Goal: Transaction & Acquisition: Purchase product/service

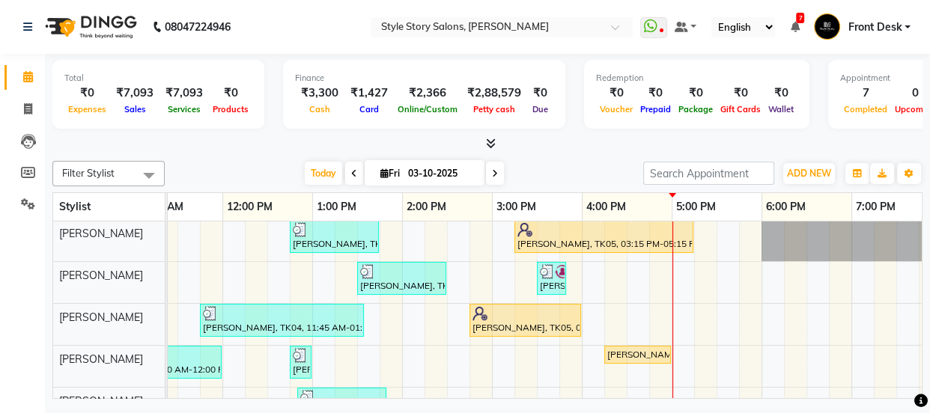
scroll to position [0, 404]
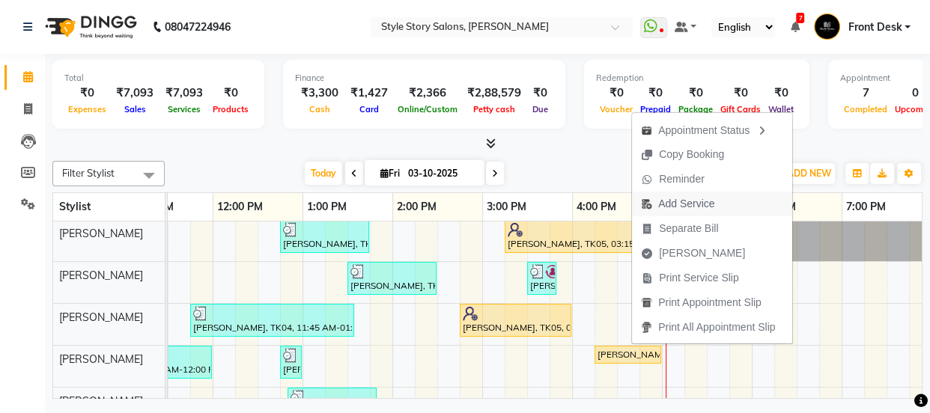
click at [666, 198] on span "Add Service" at bounding box center [686, 204] width 56 height 16
select select "46661"
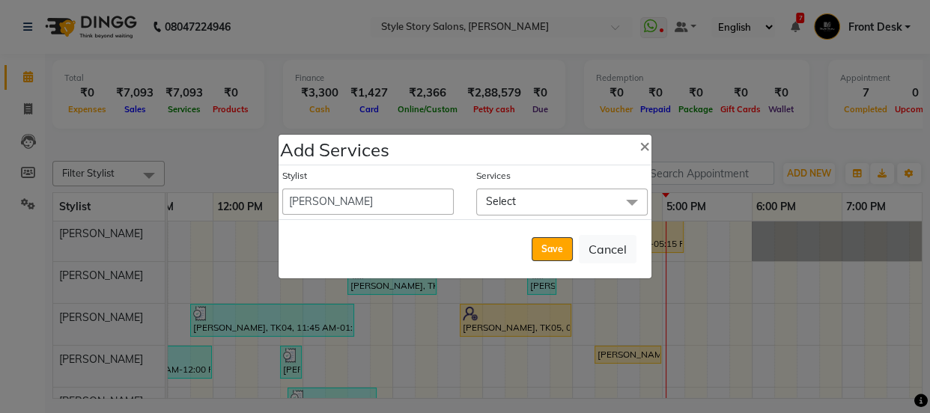
click at [546, 202] on span "Select" at bounding box center [561, 202] width 171 height 26
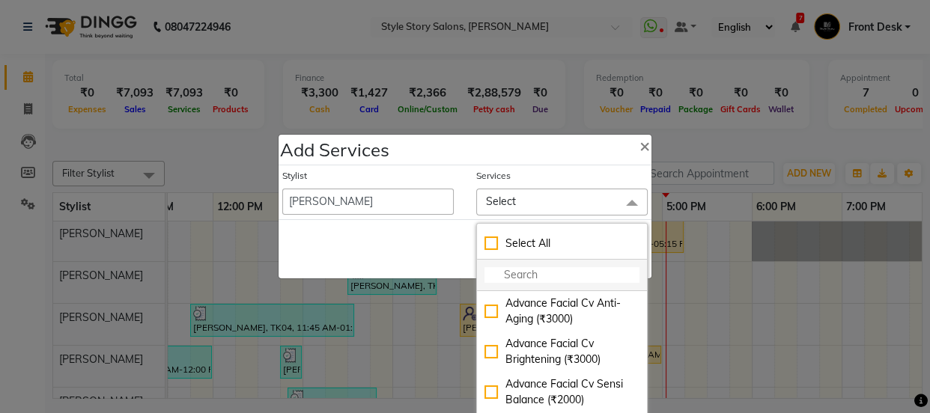
click at [508, 273] on input "multiselect-search" at bounding box center [561, 275] width 155 height 16
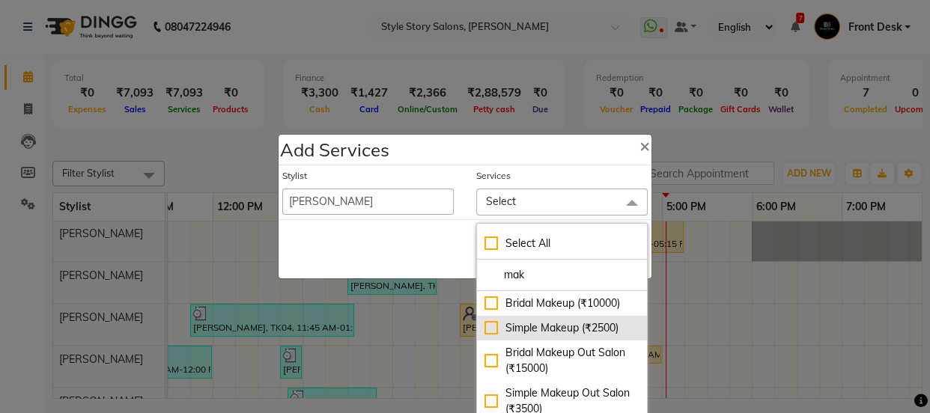
scroll to position [67, 0]
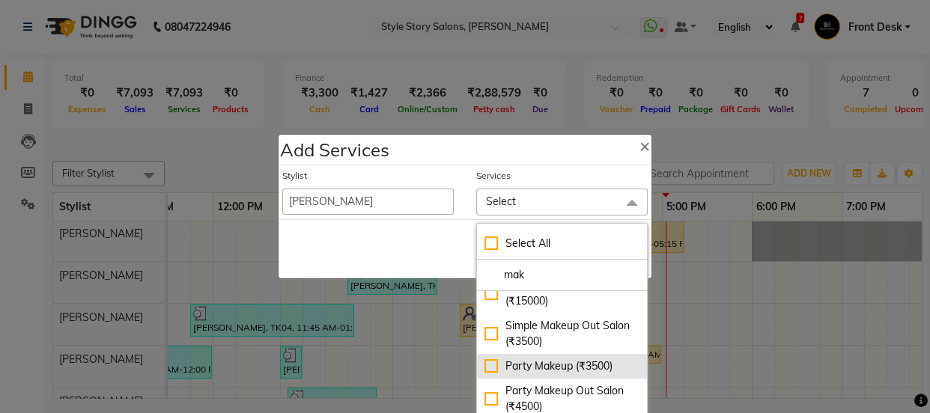
type input "mak"
click at [598, 359] on div "Party Makeup (₹3500)" at bounding box center [561, 367] width 155 height 16
checkbox input "true"
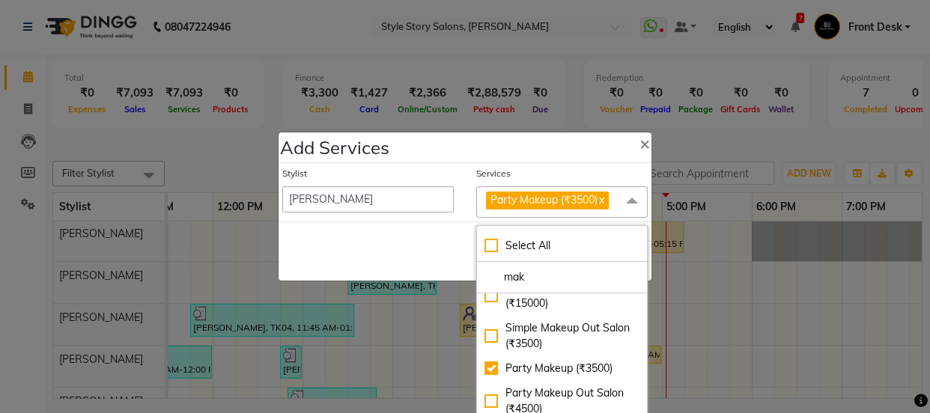
click at [407, 252] on div "Save Cancel" at bounding box center [465, 251] width 373 height 59
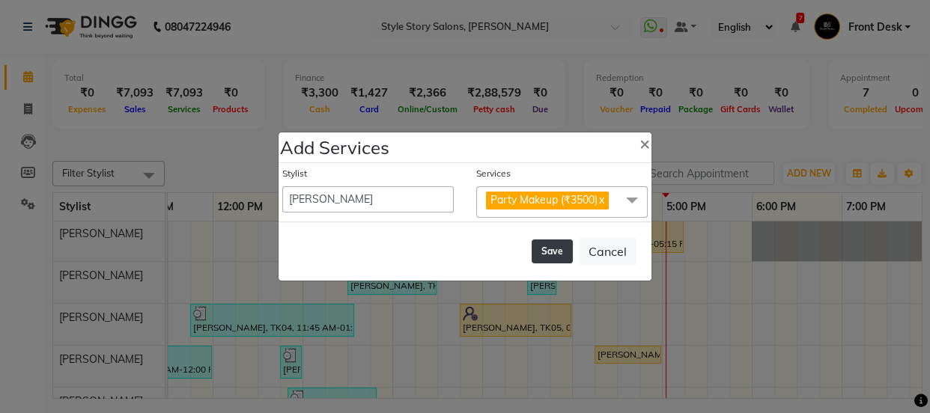
click at [544, 255] on button "Save" at bounding box center [552, 252] width 41 height 24
select select "82561"
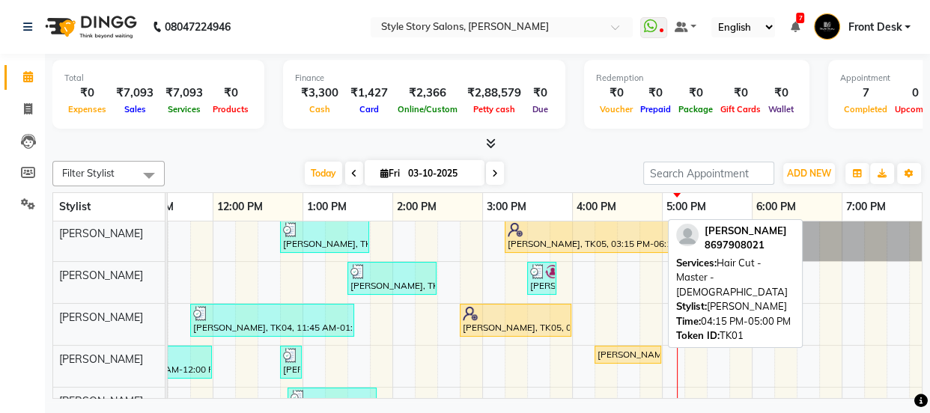
click at [643, 355] on div "[PERSON_NAME], TK01, 04:15 PM-05:00 PM, Hair Cut - Master - [DEMOGRAPHIC_DATA]" at bounding box center [628, 354] width 64 height 13
select select "1"
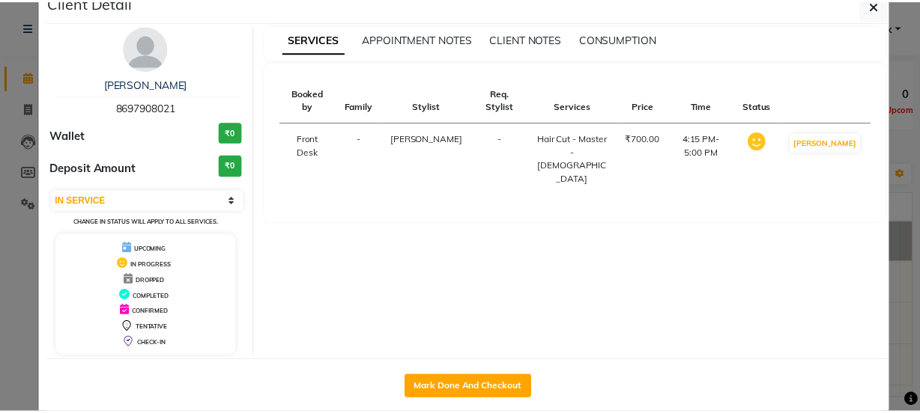
scroll to position [54, 0]
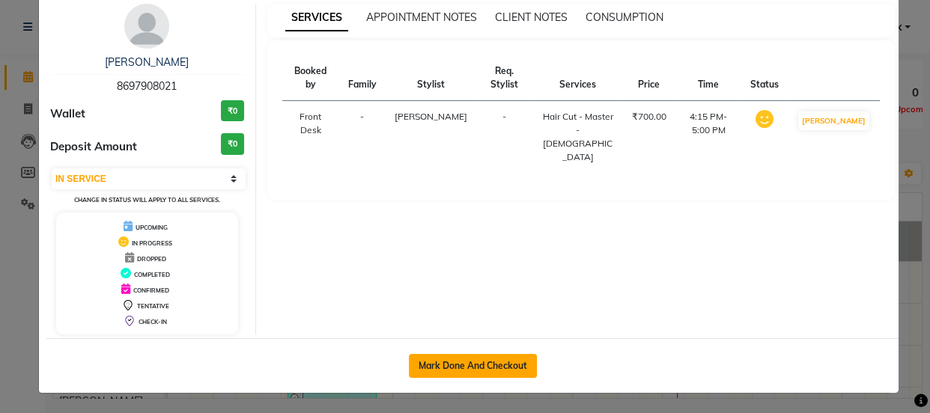
click at [505, 368] on button "Mark Done And Checkout" at bounding box center [473, 366] width 128 height 24
select select "service"
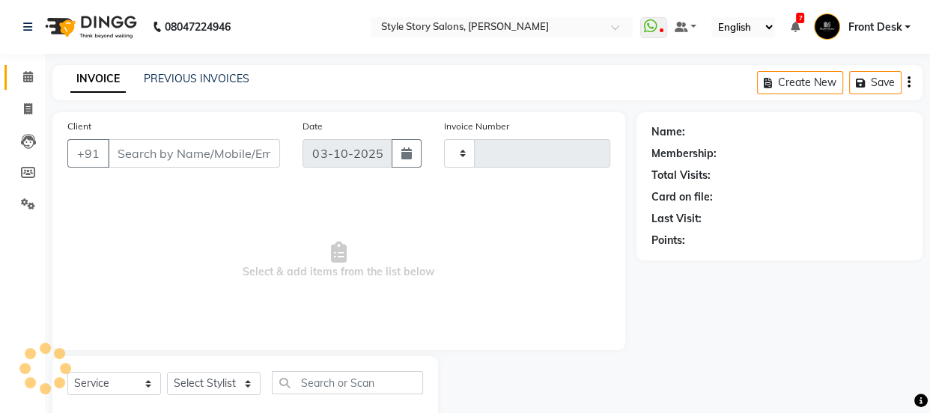
type input "1794"
select select "6249"
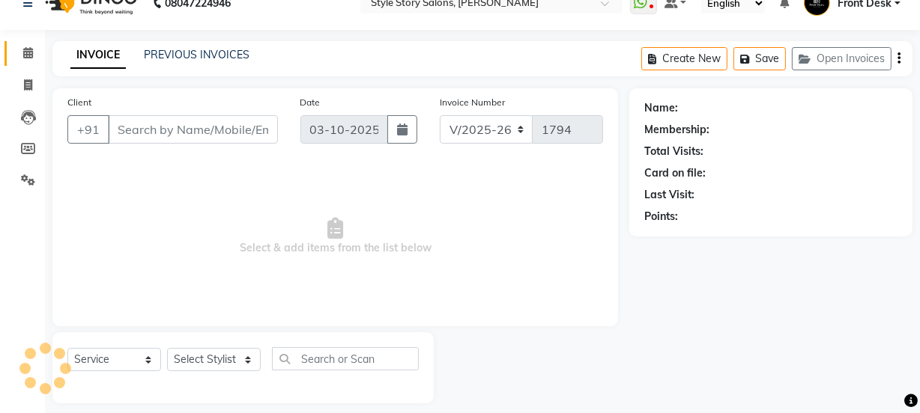
scroll to position [37, 0]
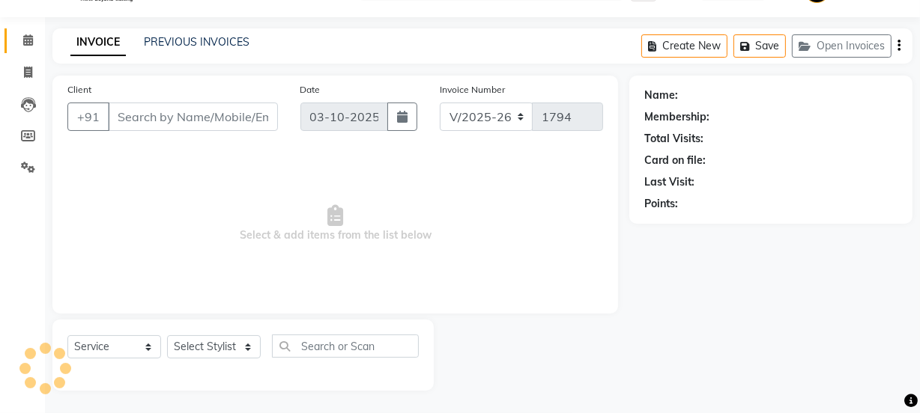
type input "8697908021"
select select "61197"
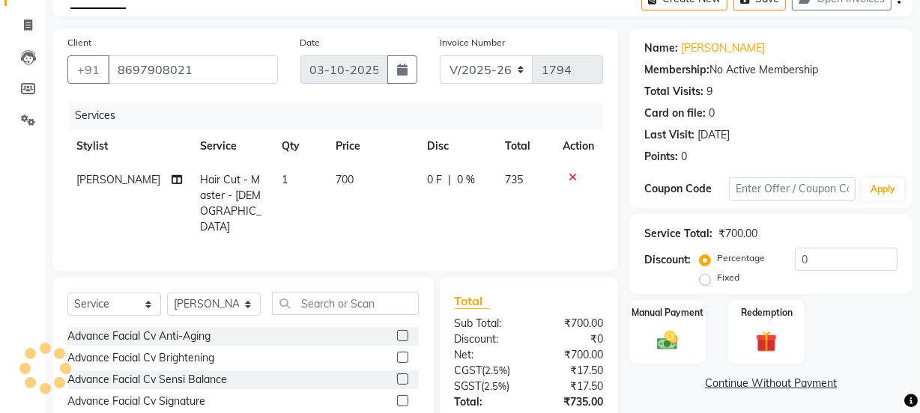
scroll to position [187, 0]
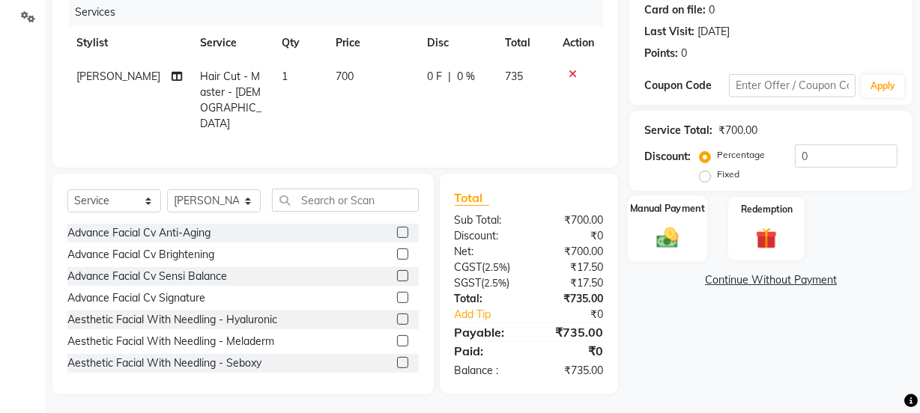
click at [679, 240] on img at bounding box center [667, 237] width 36 height 25
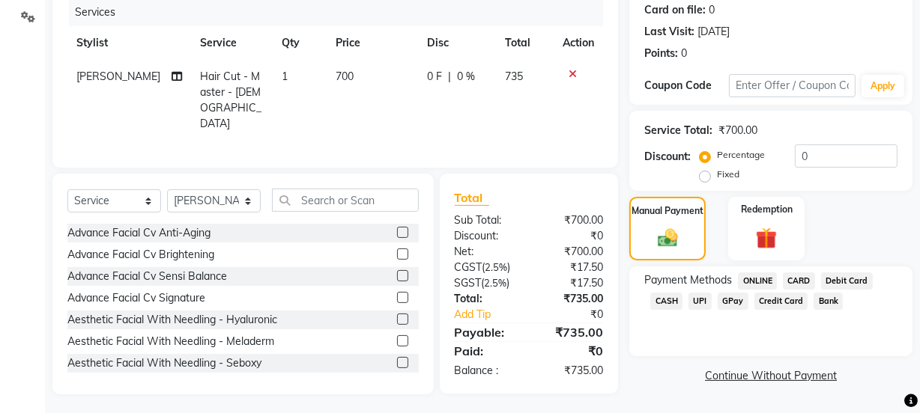
click at [697, 303] on span "UPI" at bounding box center [699, 301] width 23 height 17
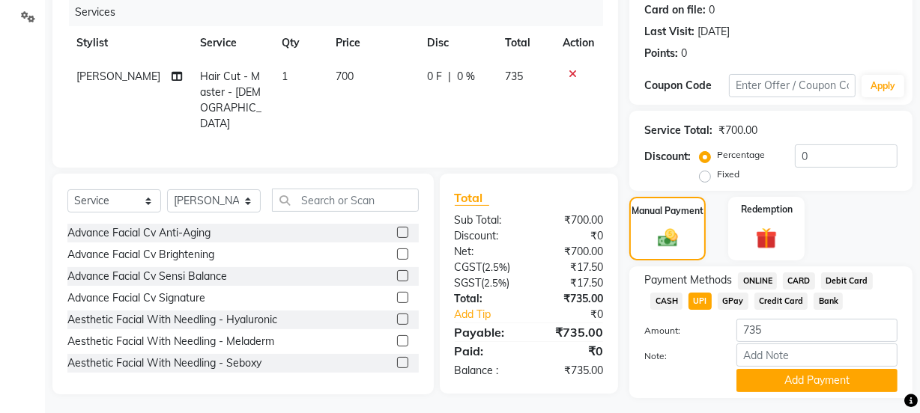
drag, startPoint x: 767, startPoint y: 385, endPoint x: 760, endPoint y: 282, distance: 103.6
click at [767, 380] on button "Add Payment" at bounding box center [816, 380] width 161 height 23
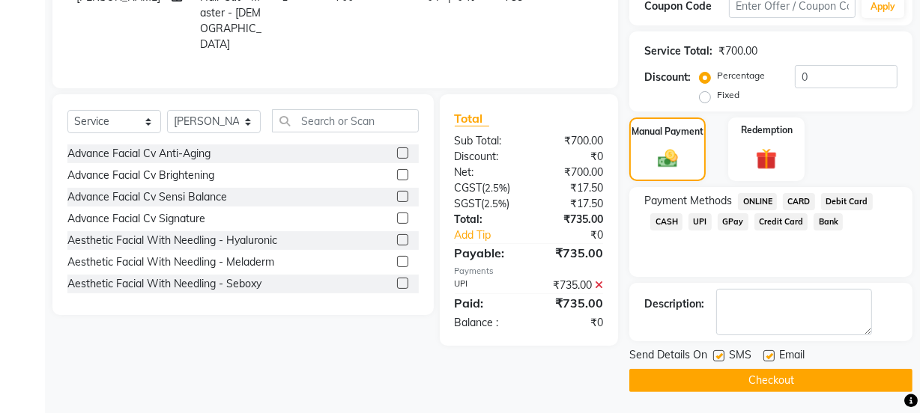
scroll to position [267, 0]
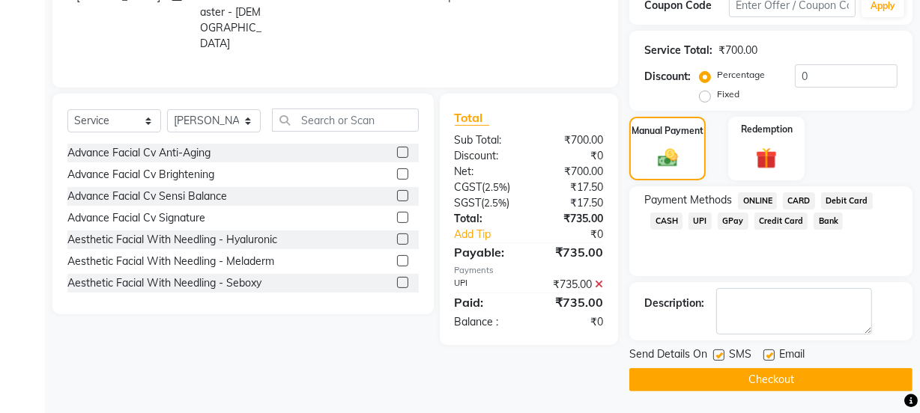
click at [720, 353] on label at bounding box center [718, 355] width 11 height 11
click at [720, 353] on input "checkbox" at bounding box center [718, 356] width 10 height 10
click at [718, 359] on label at bounding box center [718, 355] width 11 height 11
click at [718, 359] on input "checkbox" at bounding box center [718, 356] width 10 height 10
checkbox input "true"
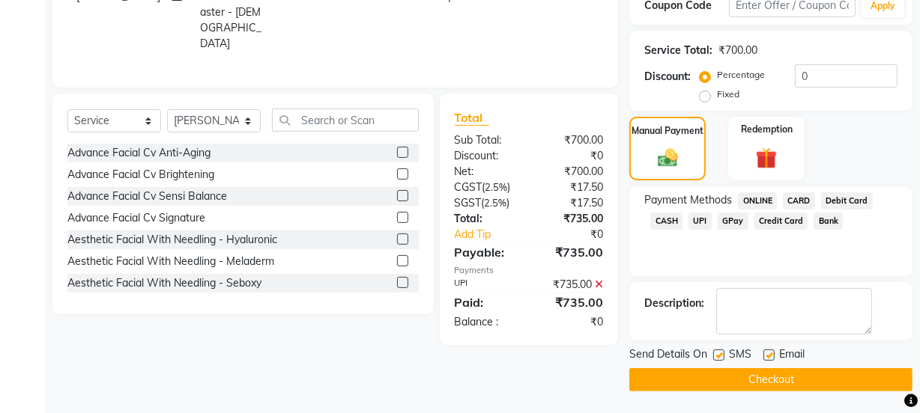
click at [744, 383] on button "Checkout" at bounding box center [770, 379] width 283 height 23
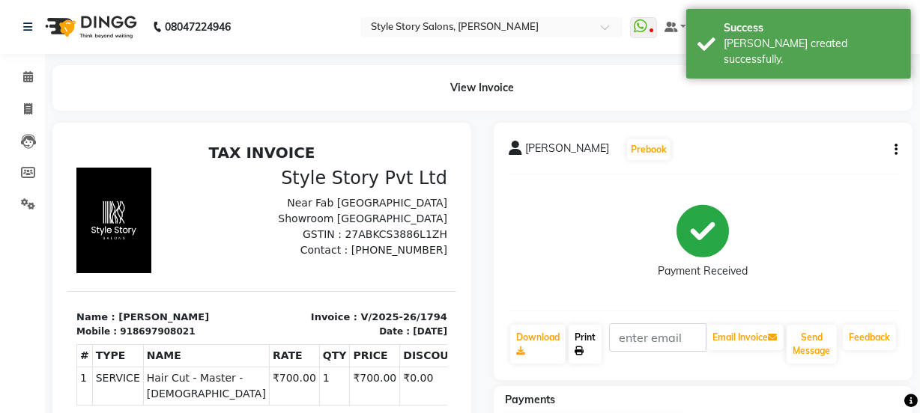
click at [585, 341] on link "Print" at bounding box center [584, 344] width 33 height 39
click at [20, 76] on span at bounding box center [28, 77] width 26 height 17
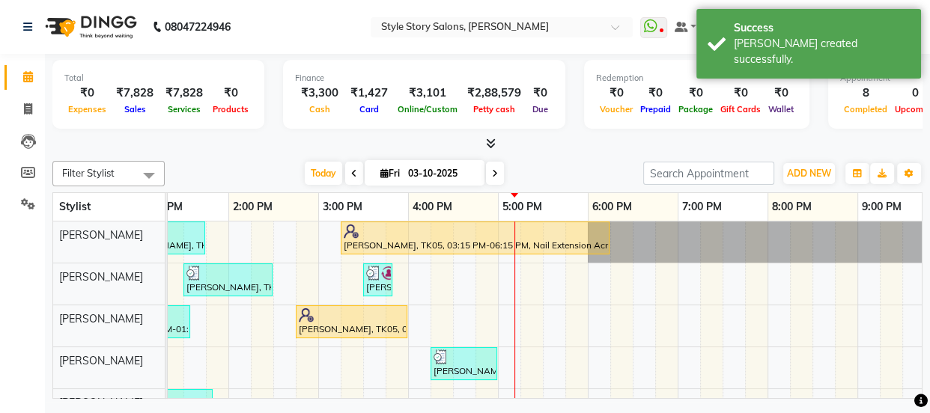
scroll to position [0, 437]
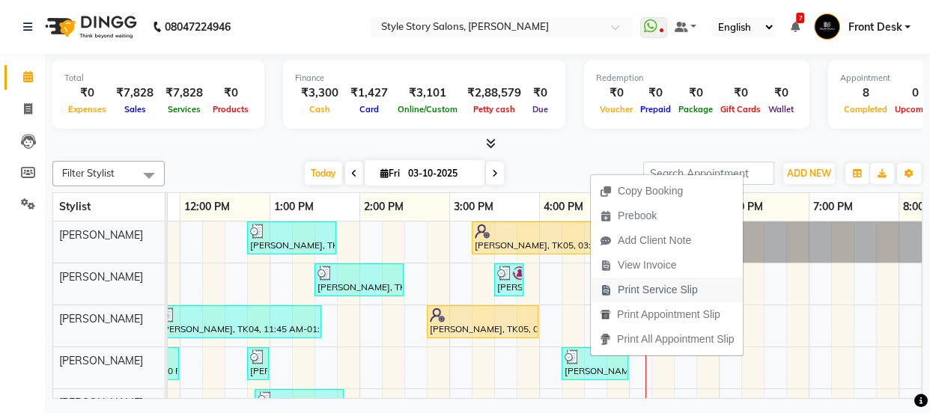
click at [642, 291] on span "Print Service Slip" at bounding box center [658, 290] width 80 height 16
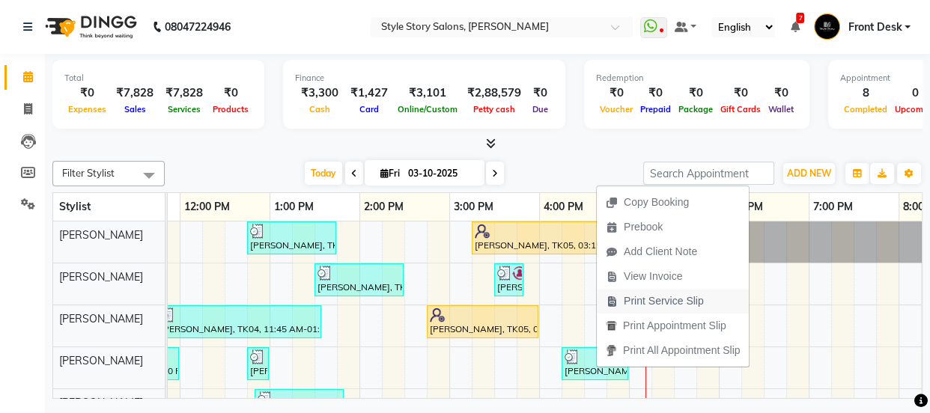
click at [646, 306] on span "Print Service Slip" at bounding box center [664, 302] width 80 height 16
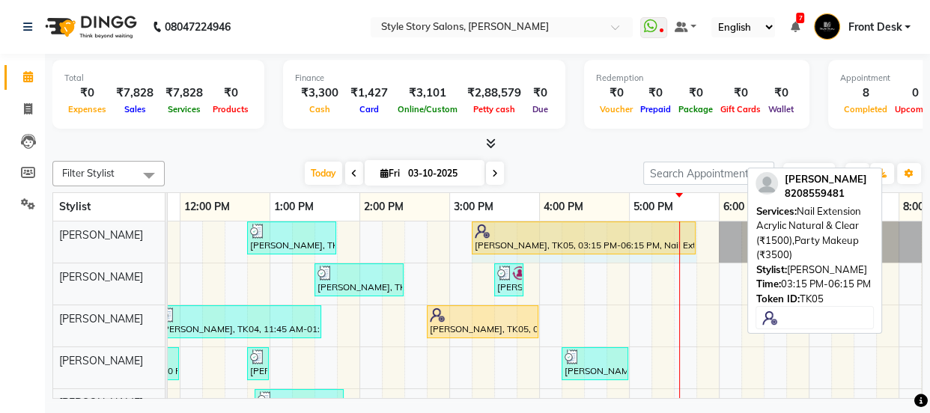
drag, startPoint x: 739, startPoint y: 225, endPoint x: 686, endPoint y: 249, distance: 58.6
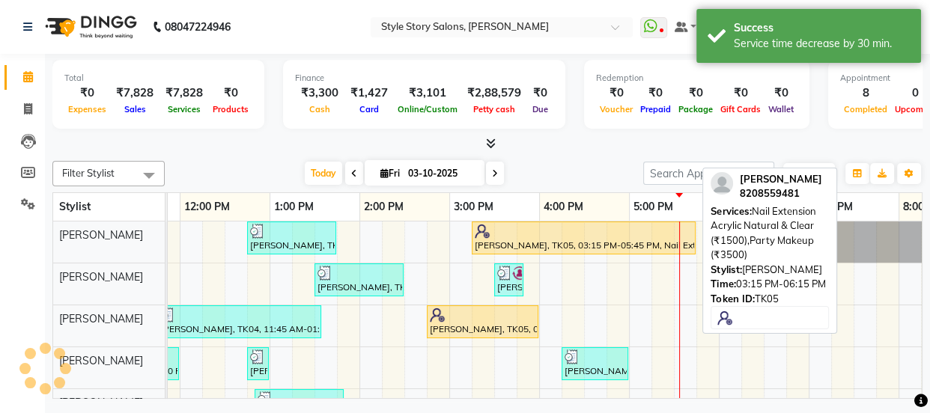
click at [603, 243] on div "[PERSON_NAME], TK05, 03:15 PM-05:45 PM, Nail Extension Acrylic Natural & Clear …" at bounding box center [583, 238] width 221 height 28
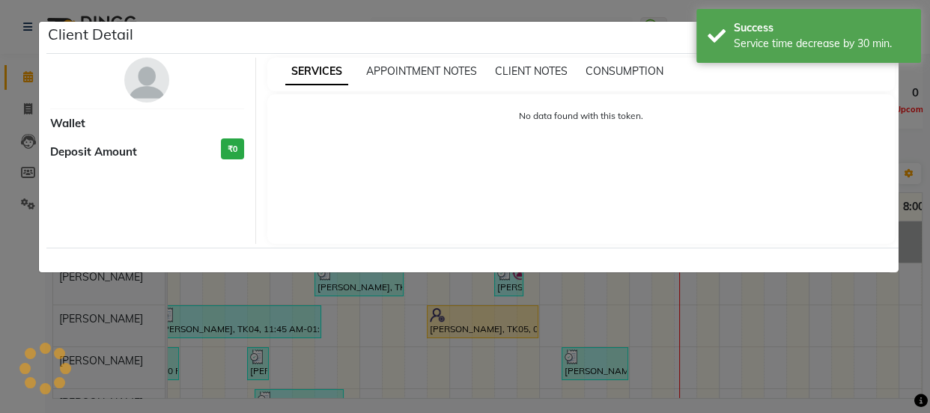
select select "1"
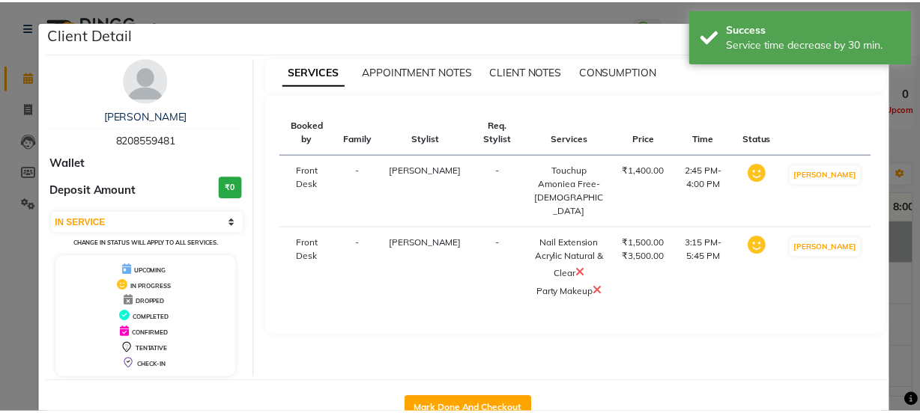
scroll to position [44, 0]
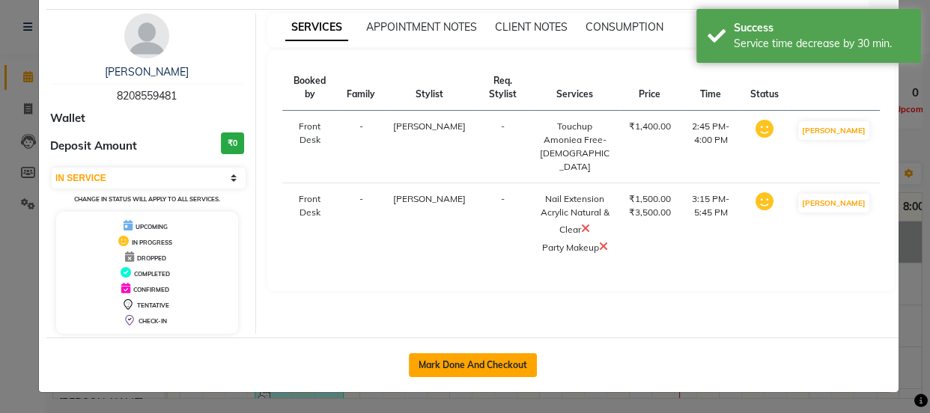
click at [484, 362] on button "Mark Done And Checkout" at bounding box center [473, 365] width 128 height 24
select select "service"
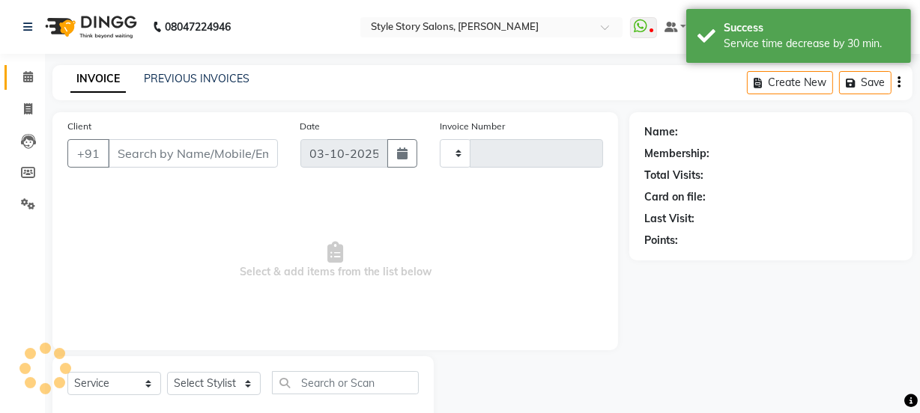
type input "1795"
select select "6249"
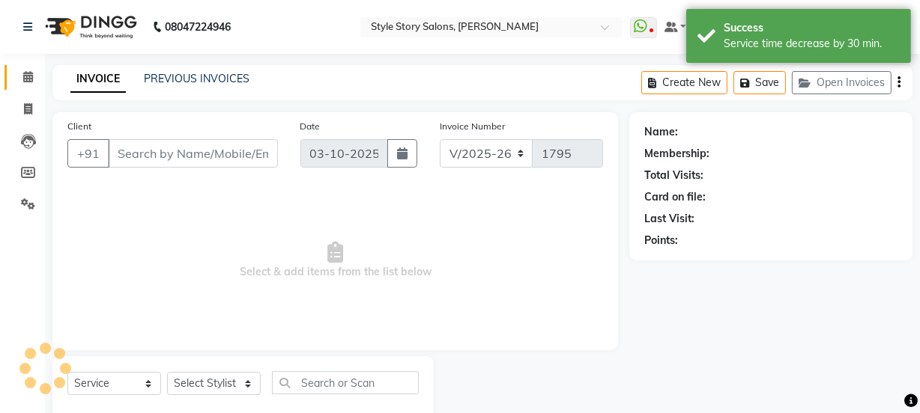
type input "8208559481"
select select "61197"
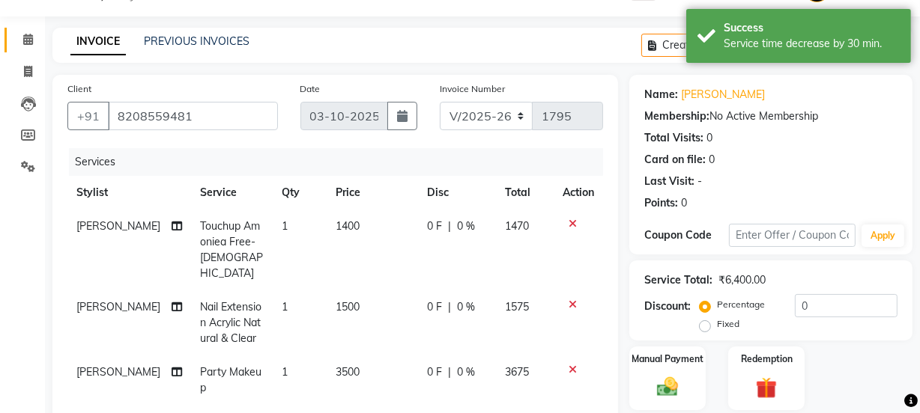
scroll to position [67, 0]
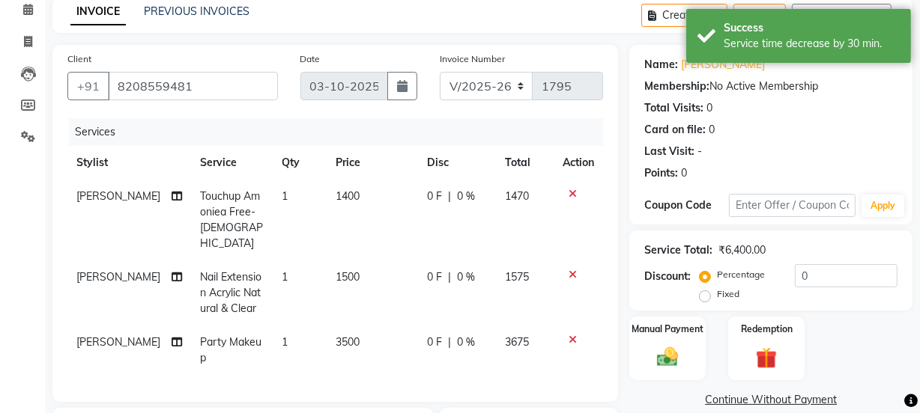
click at [339, 270] on span "1500" at bounding box center [347, 276] width 24 height 13
select select "46661"
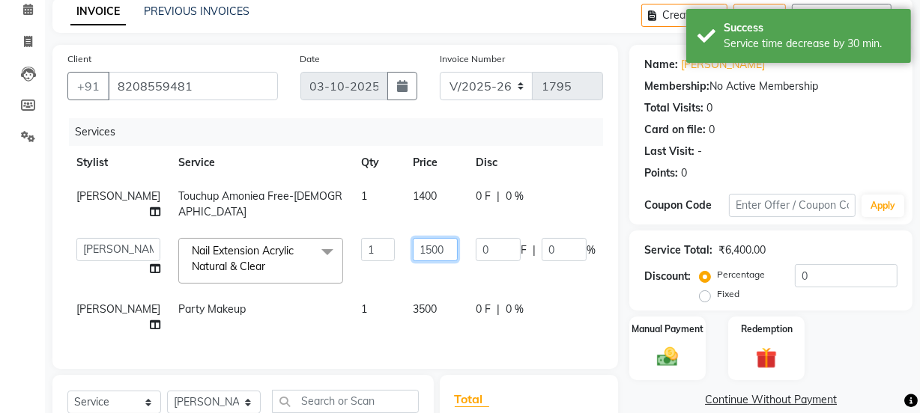
drag, startPoint x: 392, startPoint y: 262, endPoint x: 365, endPoint y: 270, distance: 28.9
click at [413, 261] on input "1500" at bounding box center [435, 249] width 45 height 23
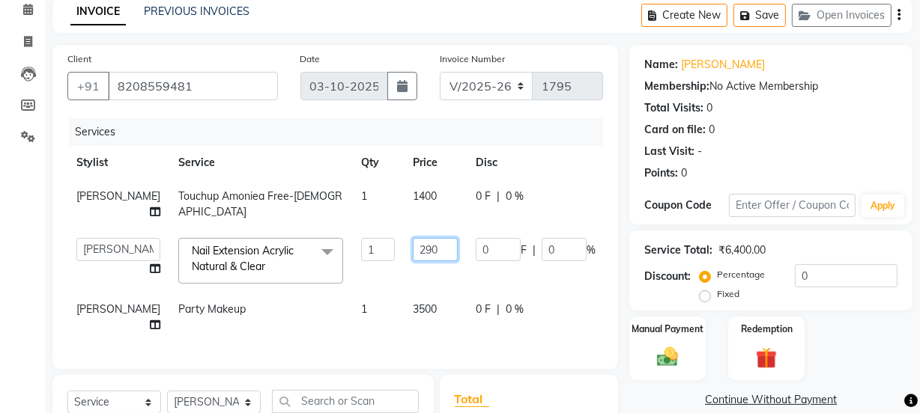
type input "2900"
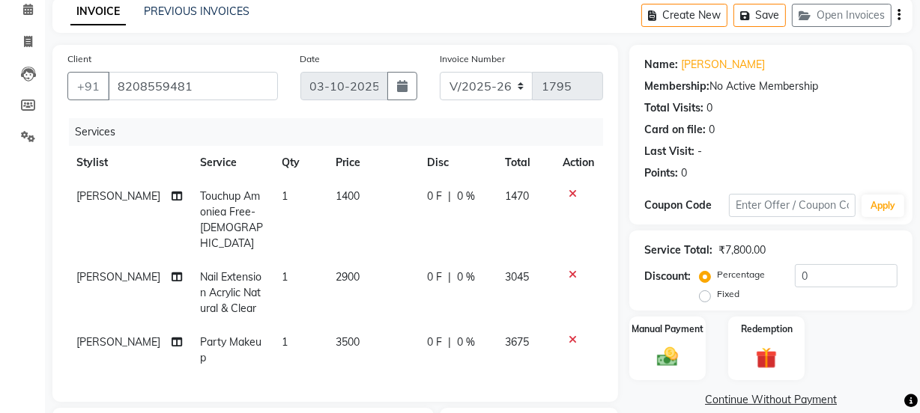
click at [406, 225] on td "1400" at bounding box center [372, 220] width 92 height 81
select select "62113"
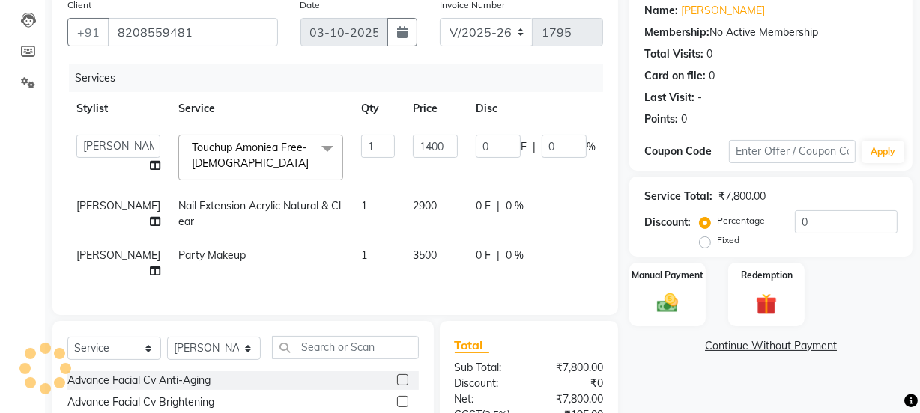
scroll to position [136, 0]
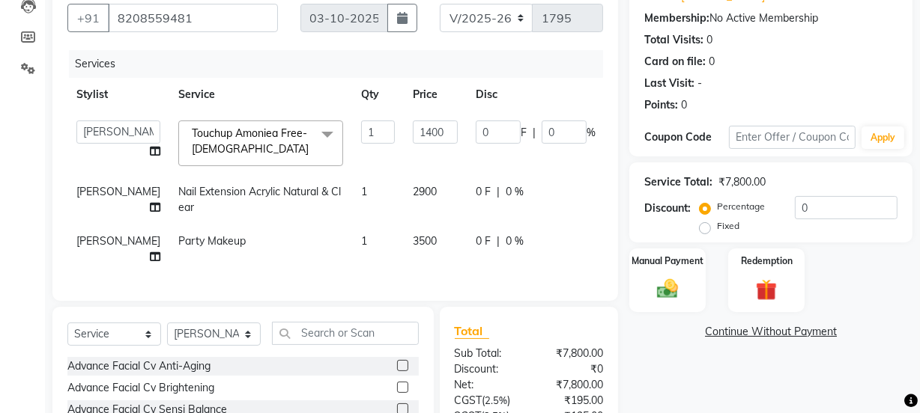
click at [346, 261] on tr "[PERSON_NAME] Party Makeup 1 3500 0 F | 0 % 3675" at bounding box center [382, 249] width 630 height 49
drag, startPoint x: 354, startPoint y: 276, endPoint x: 386, endPoint y: 272, distance: 31.8
click at [404, 274] on td "3500" at bounding box center [435, 249] width 63 height 49
select select "46661"
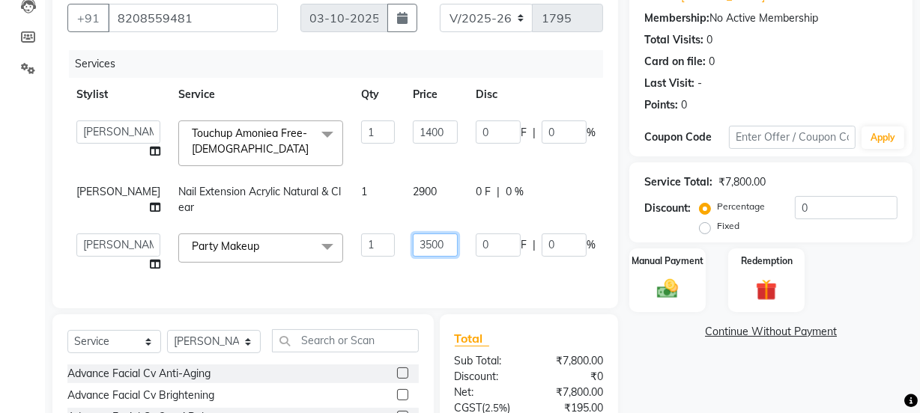
drag, startPoint x: 400, startPoint y: 262, endPoint x: 338, endPoint y: 258, distance: 62.3
click at [338, 258] on tr "[PERSON_NAME] [PERSON_NAME] [PERSON_NAME] Front Desk [PERSON_NAME] Deepika Taiw…" at bounding box center [382, 253] width 630 height 57
type input "3000"
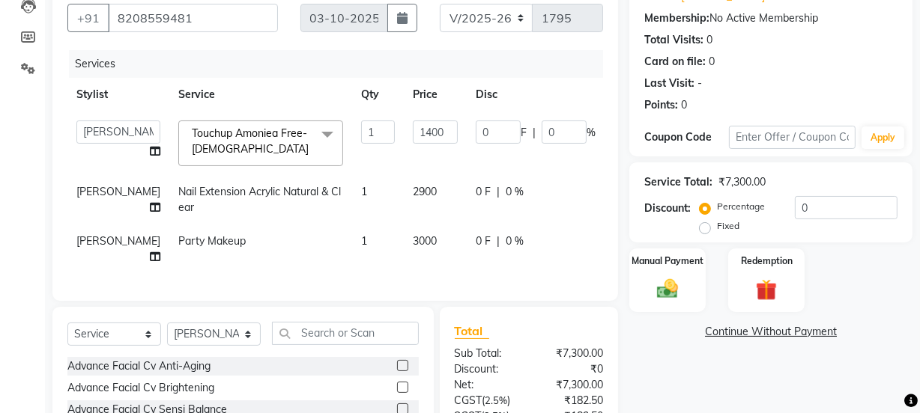
click at [404, 274] on td "3000" at bounding box center [435, 249] width 63 height 49
select select "46661"
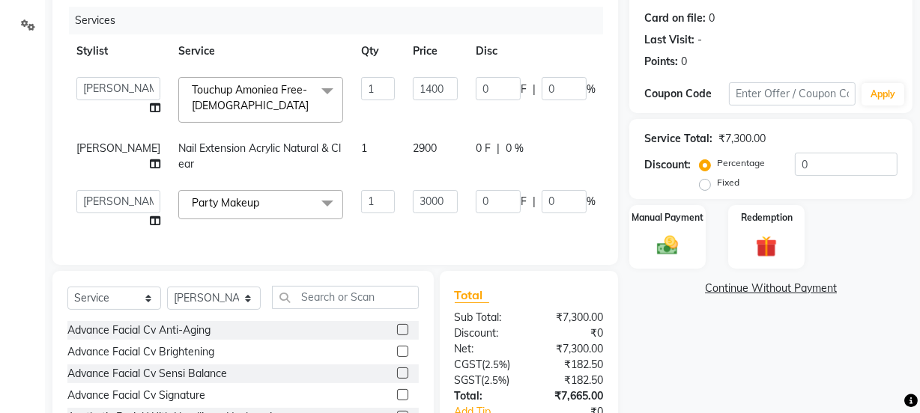
scroll to position [170, 0]
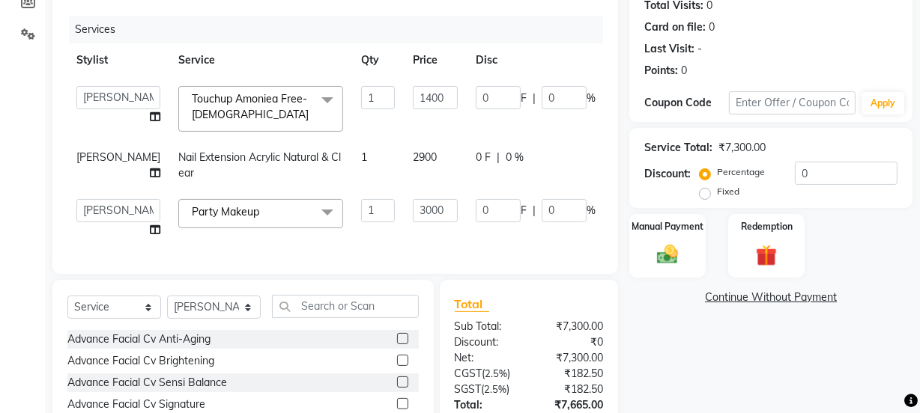
click at [404, 170] on td "2900" at bounding box center [435, 165] width 63 height 49
select select "46661"
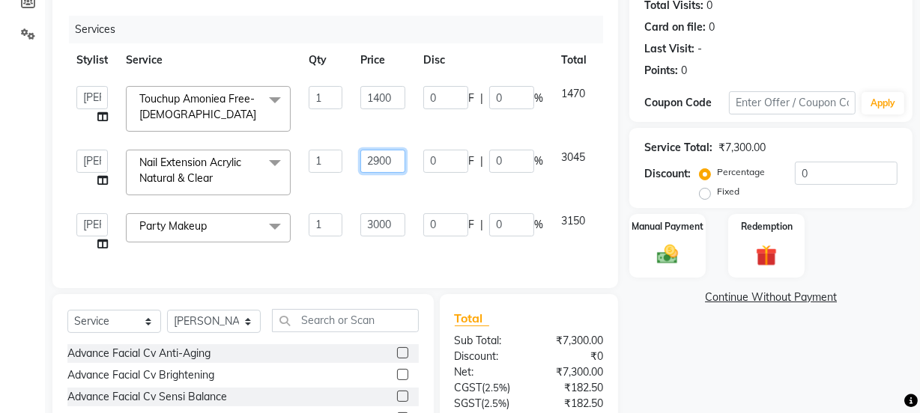
drag, startPoint x: 398, startPoint y: 162, endPoint x: 352, endPoint y: 169, distance: 46.3
click at [352, 169] on td "2900" at bounding box center [382, 173] width 63 height 64
type input "2800"
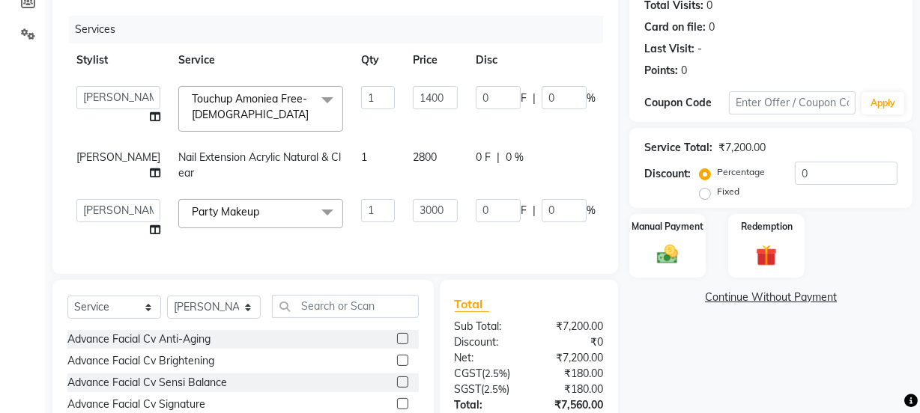
click at [737, 353] on div "Name: [PERSON_NAME] Membership: No Active Membership Total Visits: 0 Card on fi…" at bounding box center [776, 221] width 294 height 559
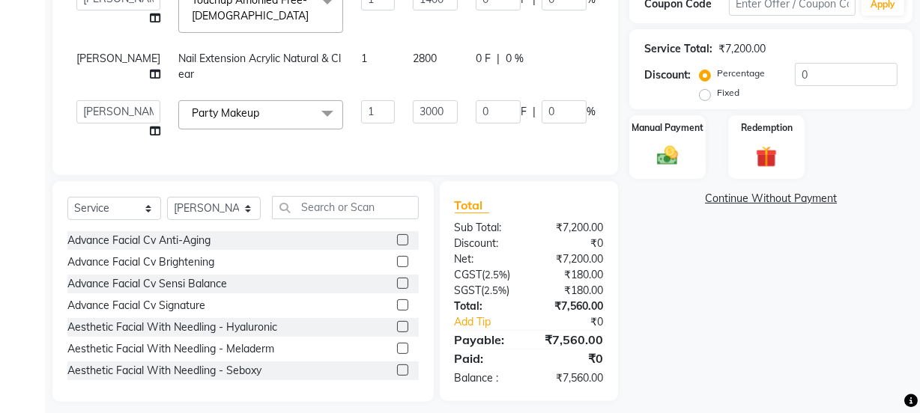
scroll to position [238, 0]
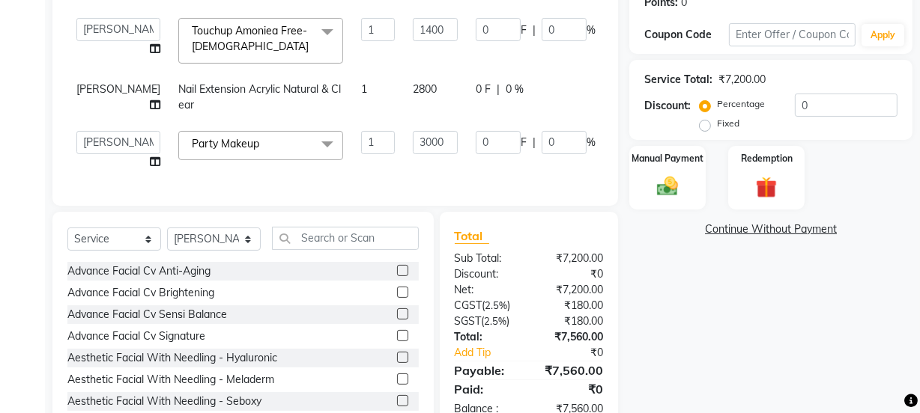
click at [404, 86] on td "2800" at bounding box center [435, 97] width 63 height 49
select select "46661"
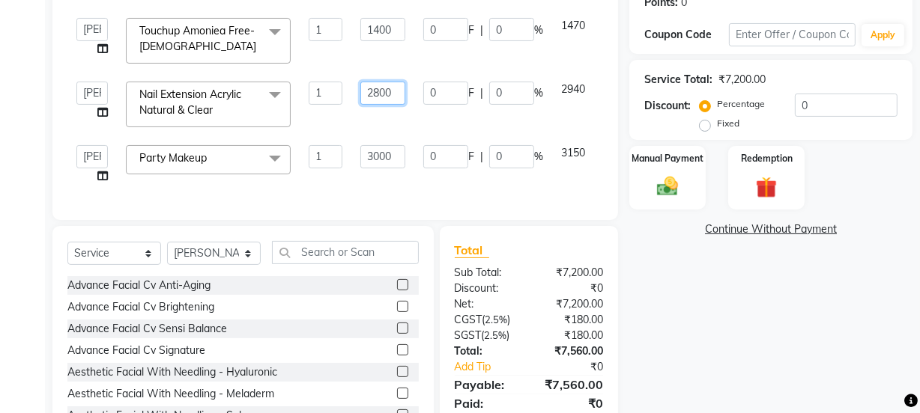
drag, startPoint x: 401, startPoint y: 91, endPoint x: 366, endPoint y: 94, distance: 35.3
click at [366, 94] on input "2800" at bounding box center [382, 93] width 45 height 23
type input "2795"
click at [690, 291] on div "Name: [PERSON_NAME] Membership: No Active Membership Total Visits: 0 Card on fi…" at bounding box center [776, 160] width 294 height 573
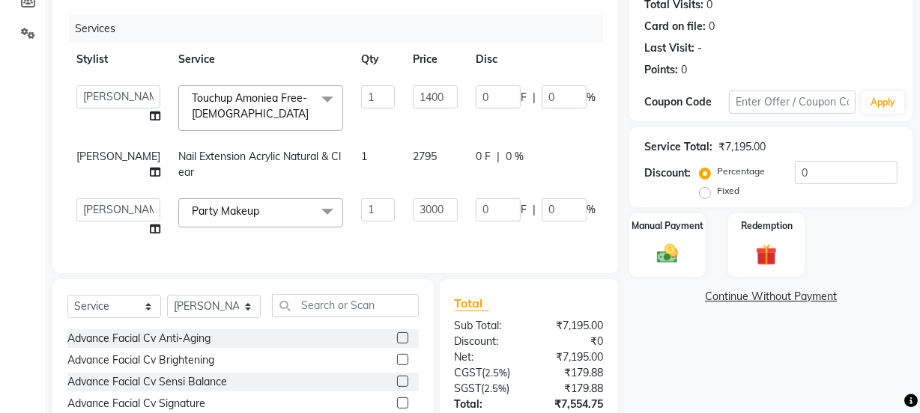
scroll to position [170, 0]
click at [404, 161] on td "2795" at bounding box center [435, 165] width 63 height 49
select select "46661"
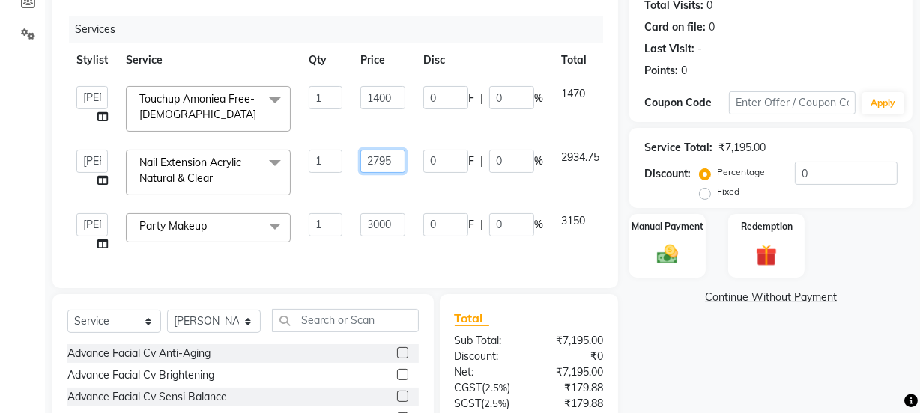
drag, startPoint x: 393, startPoint y: 159, endPoint x: 380, endPoint y: 164, distance: 13.5
click at [380, 164] on input "2795" at bounding box center [382, 161] width 45 height 23
type input "2790"
click at [824, 341] on div "Name: [PERSON_NAME] Membership: No Active Membership Total Visits: 0 Card on fi…" at bounding box center [776, 228] width 294 height 573
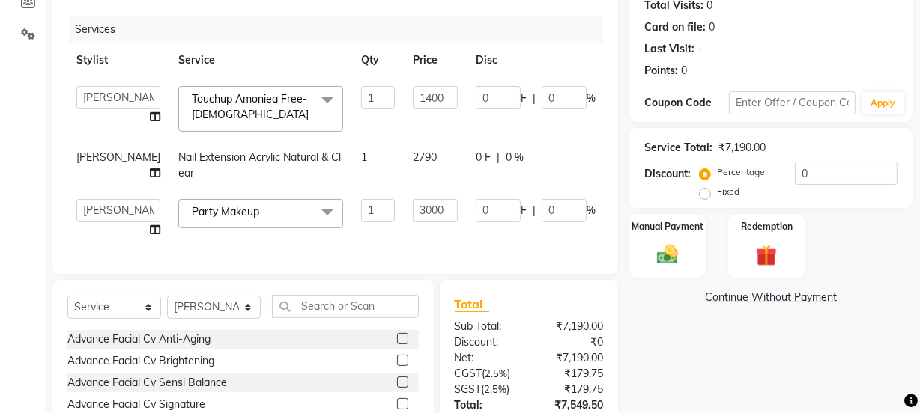
click at [413, 157] on span "2790" at bounding box center [425, 157] width 24 height 13
select select "46661"
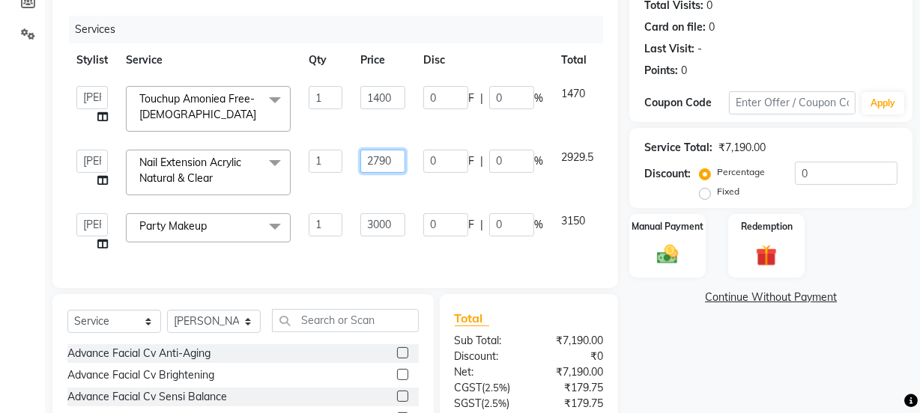
drag, startPoint x: 392, startPoint y: 161, endPoint x: 383, endPoint y: 164, distance: 10.2
click at [383, 164] on input "2790" at bounding box center [382, 161] width 45 height 23
drag, startPoint x: 394, startPoint y: 159, endPoint x: 379, endPoint y: 161, distance: 15.1
click at [379, 161] on input "2709" at bounding box center [382, 161] width 45 height 23
type input "2750"
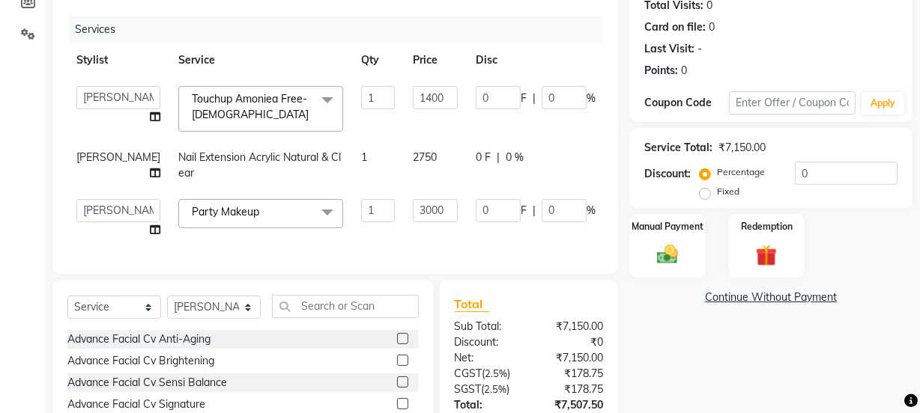
click at [413, 190] on tr "[PERSON_NAME] Nail Extension Acrylic Natural & Clear 1 2750 0 F | 0 % 2887.5" at bounding box center [385, 165] width 636 height 49
click at [413, 157] on span "2750" at bounding box center [425, 157] width 24 height 13
select select "46661"
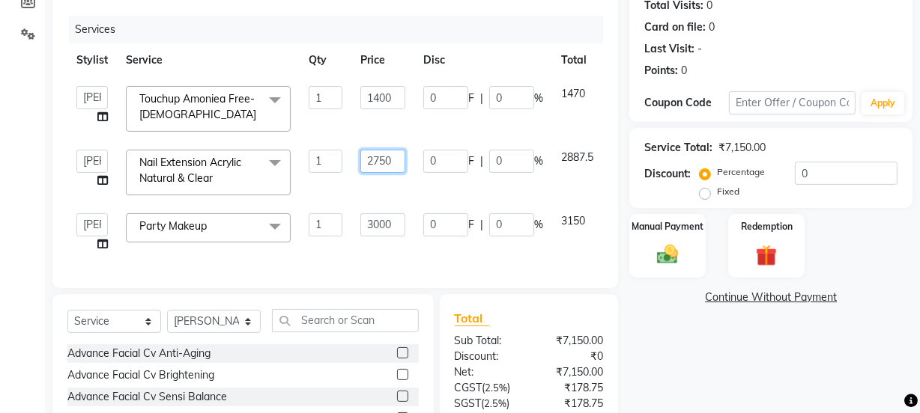
drag, startPoint x: 395, startPoint y: 157, endPoint x: 378, endPoint y: 164, distance: 18.5
click at [378, 164] on input "2750" at bounding box center [382, 161] width 45 height 23
type input "2748"
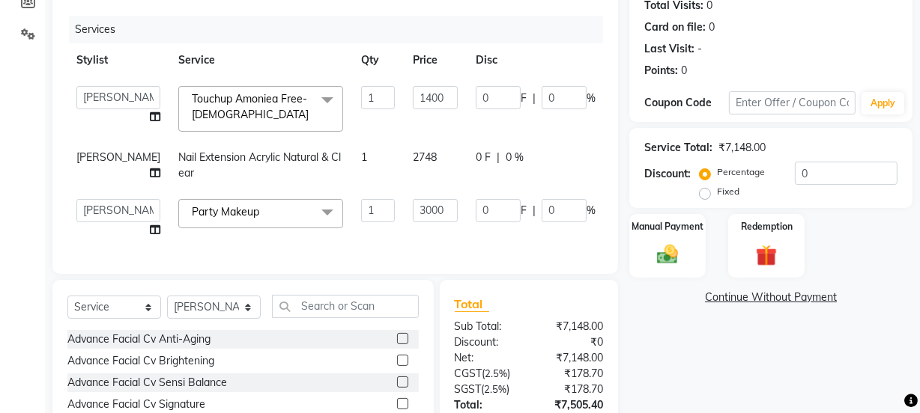
click at [412, 247] on td "3000" at bounding box center [435, 218] width 63 height 57
click at [404, 169] on td "2748" at bounding box center [435, 165] width 63 height 49
select select "46661"
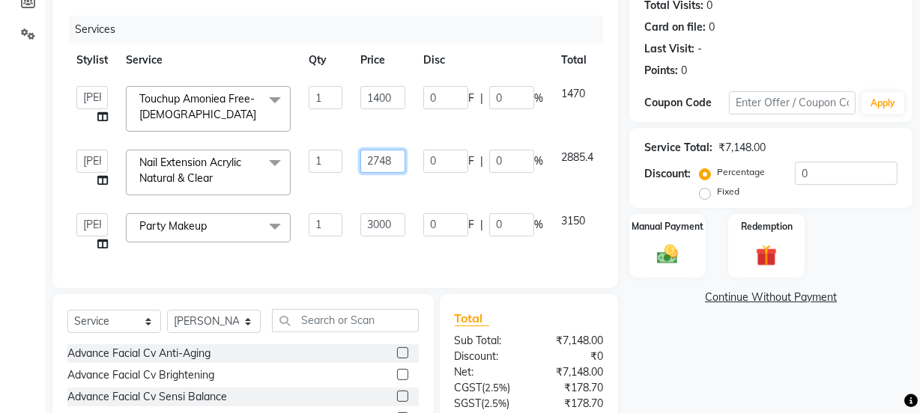
click at [387, 162] on input "2748" at bounding box center [382, 161] width 45 height 23
type input "2745"
click at [394, 179] on td "2745" at bounding box center [382, 173] width 63 height 64
select select "46661"
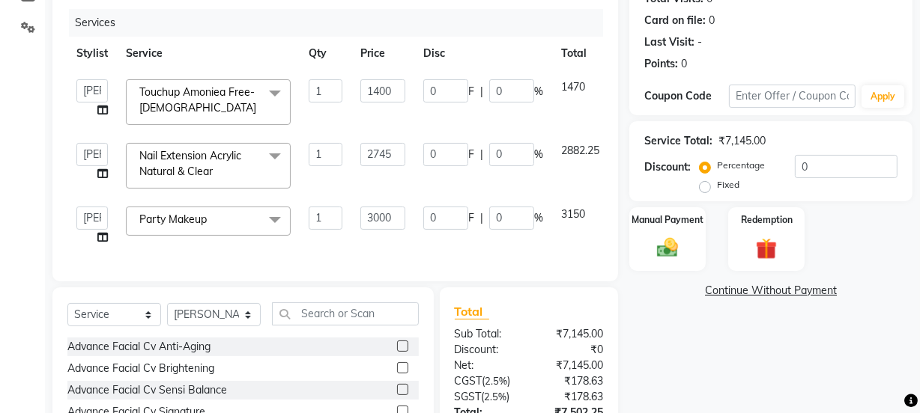
scroll to position [168, 0]
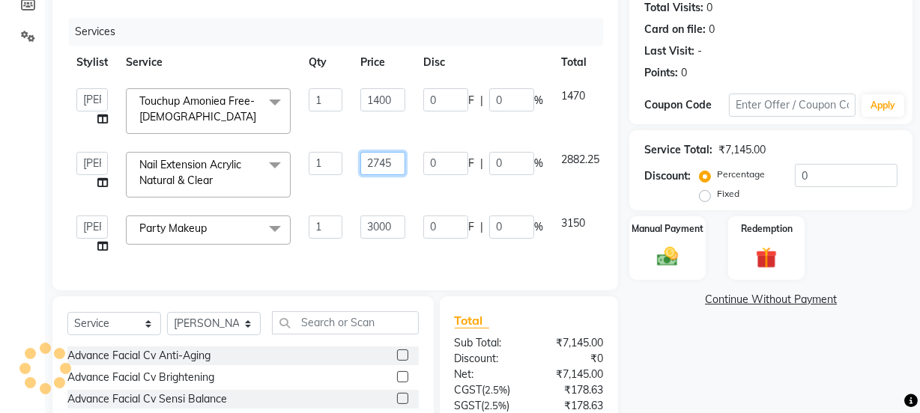
drag, startPoint x: 395, startPoint y: 157, endPoint x: 383, endPoint y: 163, distance: 13.4
click at [383, 163] on input "2745" at bounding box center [382, 163] width 45 height 23
type input "2742"
click at [398, 192] on td "2742" at bounding box center [382, 175] width 63 height 64
select select "46661"
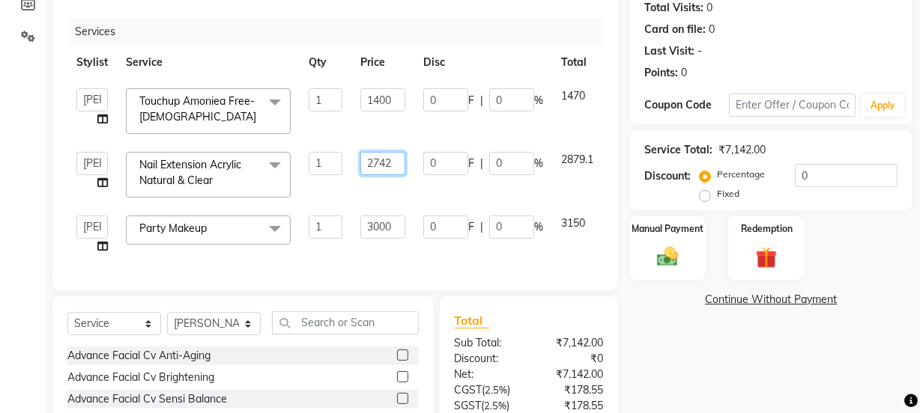
click at [388, 165] on input "2742" at bounding box center [382, 163] width 45 height 23
type input "2743"
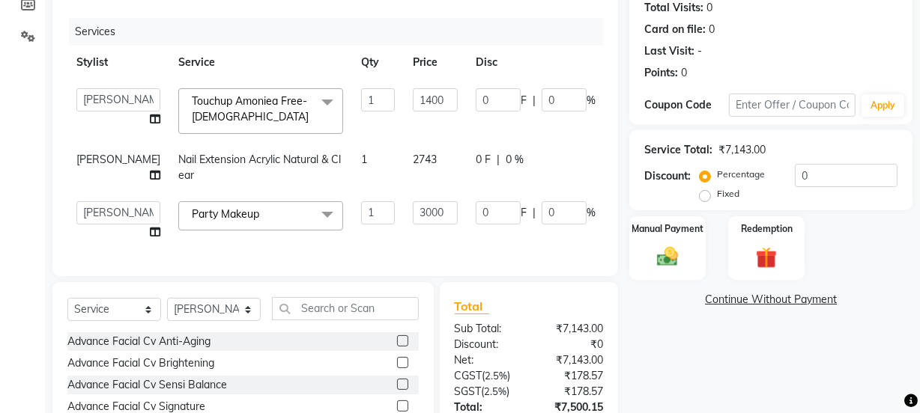
click at [466, 192] on td "0 F | 0 %" at bounding box center [535, 167] width 138 height 49
select select "46661"
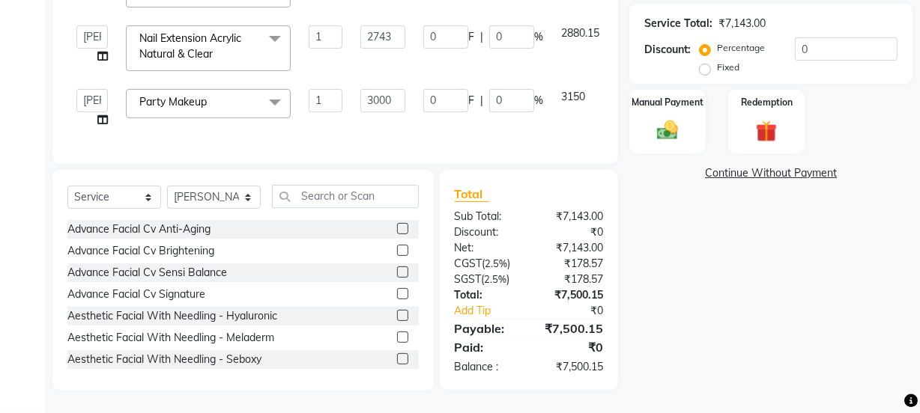
scroll to position [304, 0]
drag, startPoint x: 424, startPoint y: 203, endPoint x: 427, endPoint y: 211, distance: 8.8
click at [427, 211] on div "Select Service Product Membership Package Voucher Prepaid Gift Card Select Styl…" at bounding box center [242, 280] width 381 height 221
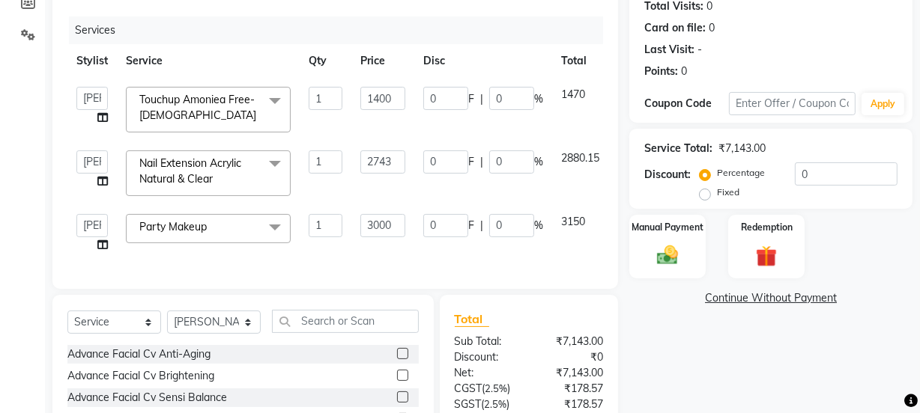
scroll to position [168, 0]
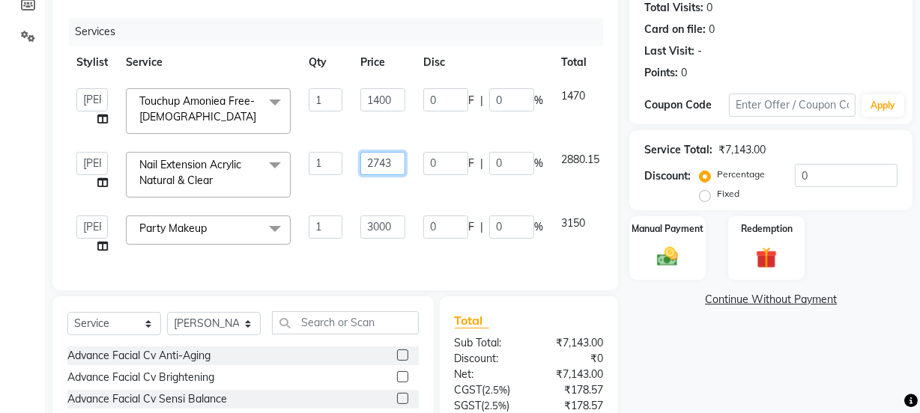
drag, startPoint x: 401, startPoint y: 165, endPoint x: 368, endPoint y: 170, distance: 32.6
click at [368, 170] on input "2743" at bounding box center [382, 163] width 45 height 23
type input "2900"
click at [367, 196] on td "2900" at bounding box center [382, 175] width 63 height 64
select select "46661"
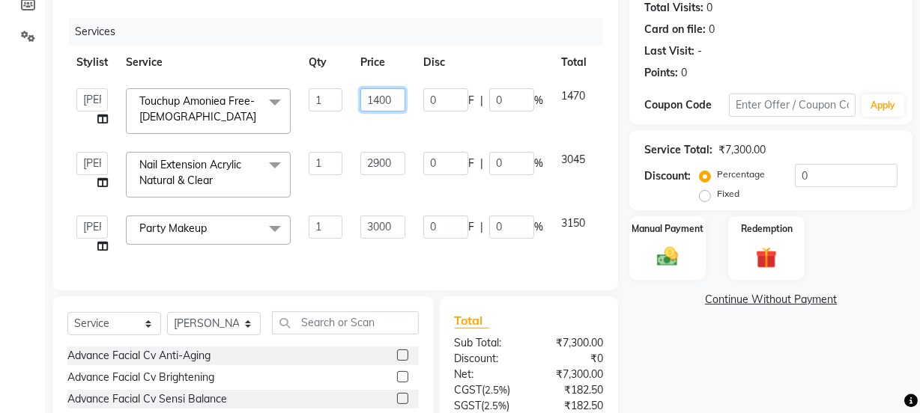
click at [394, 97] on input "1400" at bounding box center [382, 99] width 45 height 23
drag, startPoint x: 394, startPoint y: 97, endPoint x: 374, endPoint y: 105, distance: 21.6
click at [374, 105] on input "1400" at bounding box center [382, 99] width 45 height 23
type input "1300"
click at [446, 127] on td "0 F | 0 %" at bounding box center [483, 111] width 138 height 64
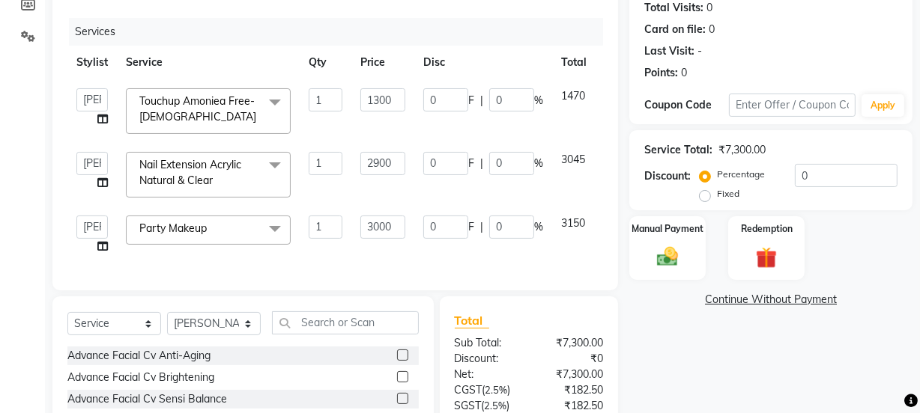
select select "62113"
drag, startPoint x: 401, startPoint y: 165, endPoint x: 373, endPoint y: 167, distance: 27.7
click at [373, 167] on input "2900" at bounding box center [382, 163] width 45 height 23
type input "2800"
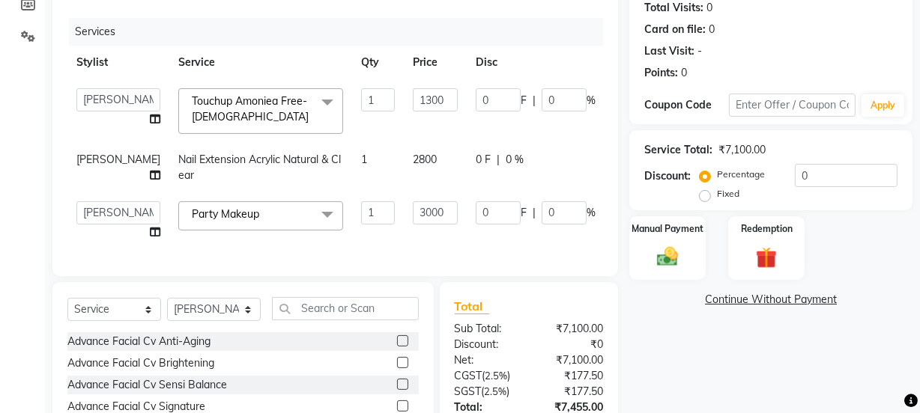
click at [404, 139] on td "1300" at bounding box center [435, 111] width 63 height 64
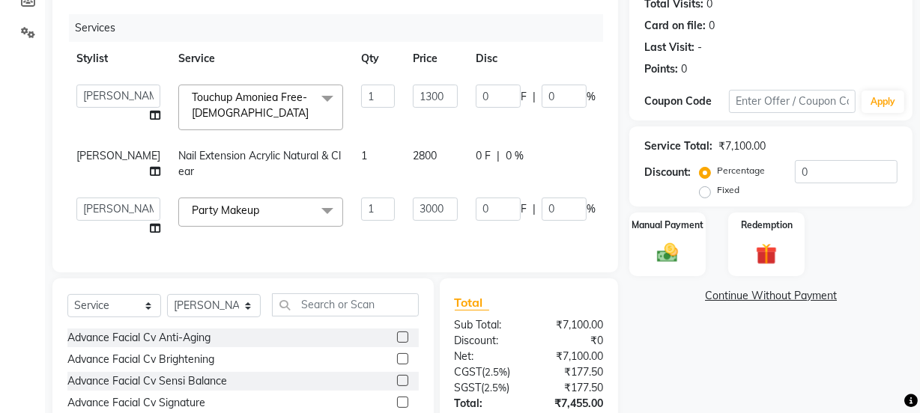
scroll to position [170, 0]
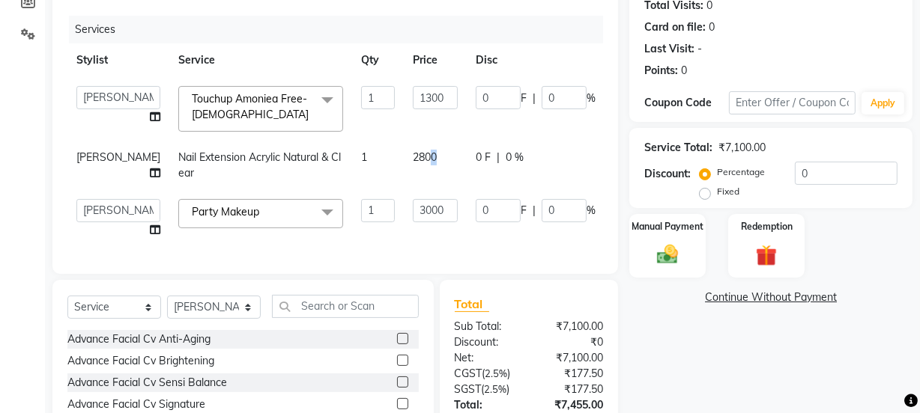
drag, startPoint x: 395, startPoint y: 156, endPoint x: 383, endPoint y: 159, distance: 13.3
click at [404, 159] on td "2800" at bounding box center [435, 165] width 63 height 49
select select "46661"
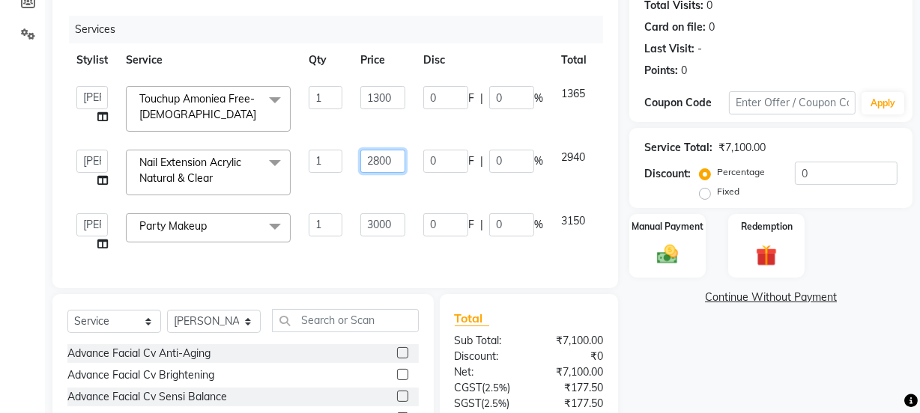
drag, startPoint x: 392, startPoint y: 160, endPoint x: 381, endPoint y: 162, distance: 11.5
click at [381, 162] on input "2800" at bounding box center [382, 161] width 45 height 23
type input "2875"
click at [384, 178] on td "2875" at bounding box center [382, 173] width 63 height 64
select select "46661"
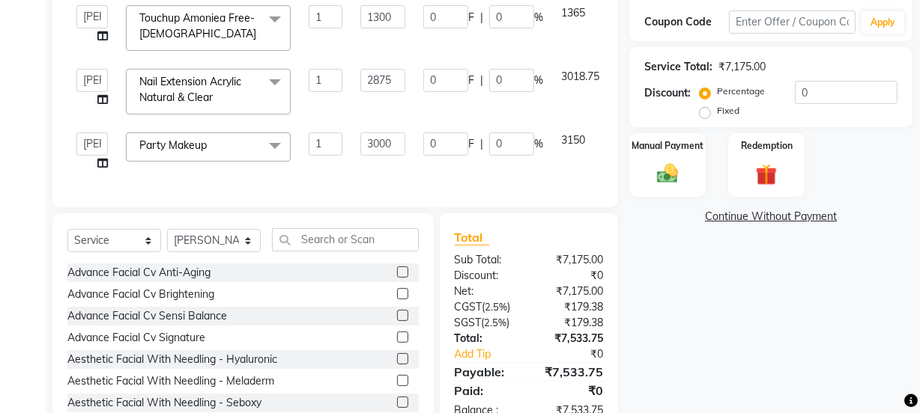
scroll to position [168, 0]
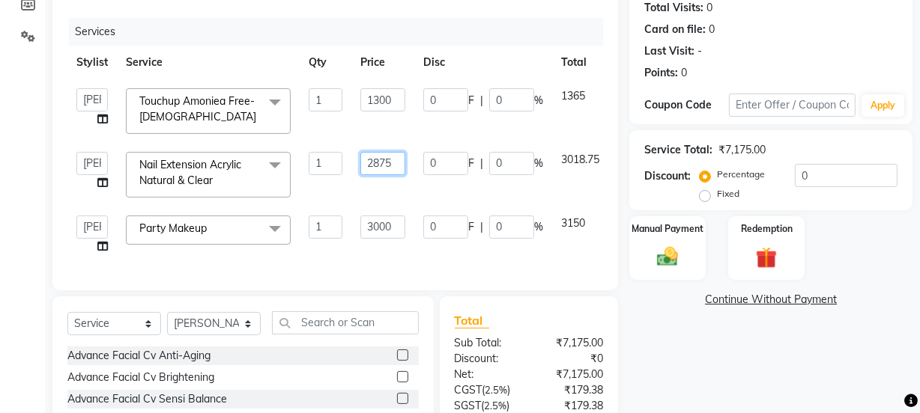
drag, startPoint x: 393, startPoint y: 164, endPoint x: 379, endPoint y: 168, distance: 14.9
click at [379, 168] on input "2875" at bounding box center [382, 163] width 45 height 23
type input "2850"
click at [394, 190] on td "2850" at bounding box center [382, 175] width 63 height 64
select select "46661"
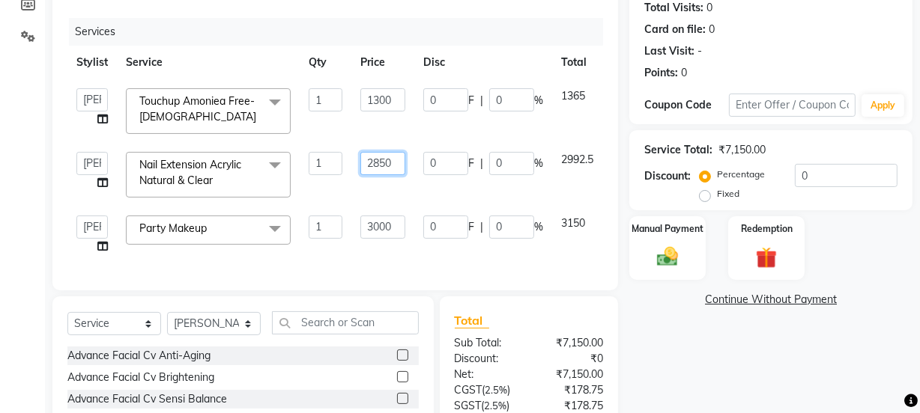
drag, startPoint x: 389, startPoint y: 163, endPoint x: 379, endPoint y: 167, distance: 11.1
click at [379, 167] on input "2850" at bounding box center [382, 163] width 45 height 23
type input "2848"
click at [380, 180] on td "2848" at bounding box center [382, 175] width 63 height 64
select select "46661"
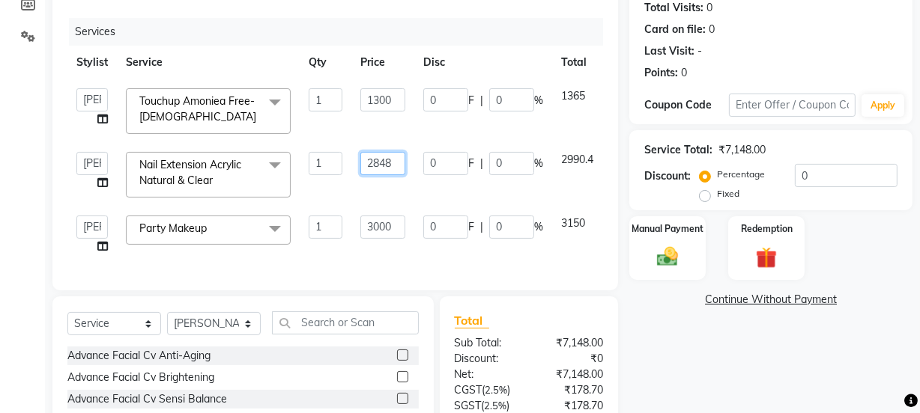
drag, startPoint x: 395, startPoint y: 158, endPoint x: 384, endPoint y: 165, distance: 13.1
click at [384, 165] on input "2848" at bounding box center [382, 163] width 45 height 23
type input "2841"
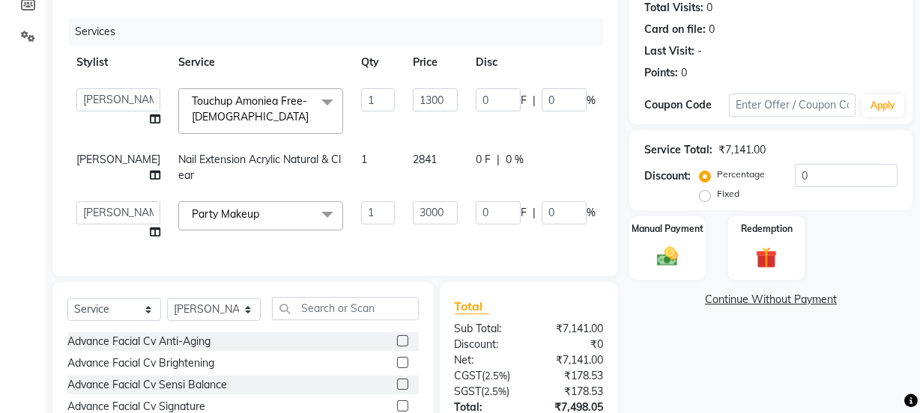
click at [404, 186] on td "2841" at bounding box center [435, 167] width 63 height 49
select select "46661"
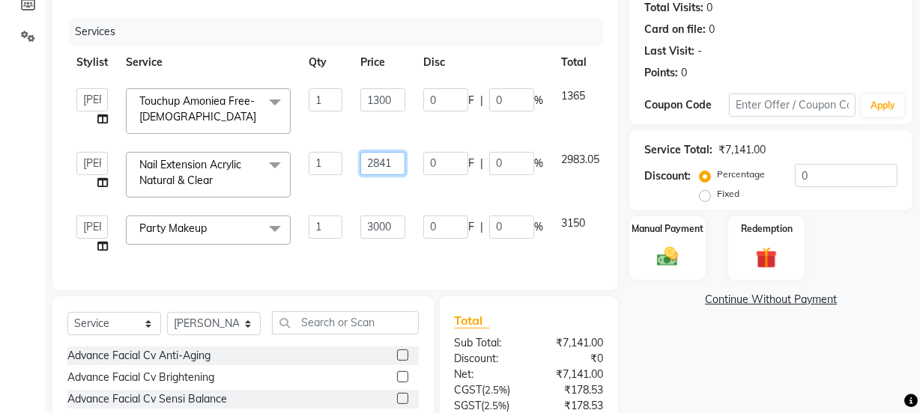
drag, startPoint x: 395, startPoint y: 162, endPoint x: 386, endPoint y: 165, distance: 9.3
click at [386, 165] on input "2841" at bounding box center [382, 163] width 45 height 23
type input "2843"
click at [391, 186] on td "2843" at bounding box center [382, 175] width 63 height 64
select select "46661"
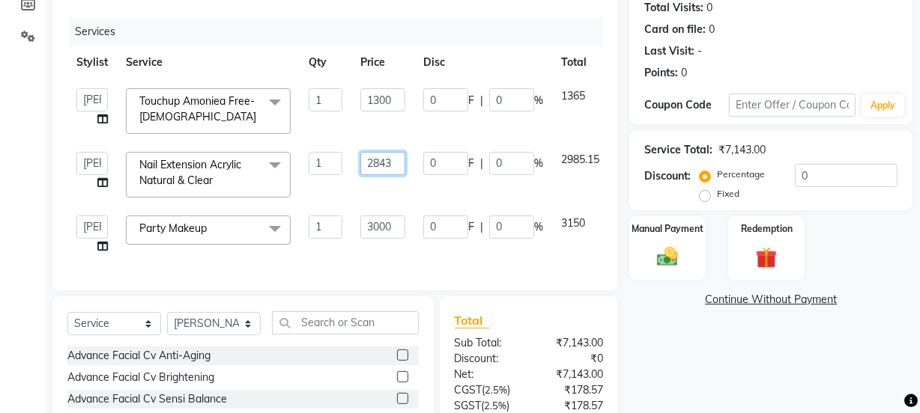
drag, startPoint x: 393, startPoint y: 162, endPoint x: 385, endPoint y: 163, distance: 8.3
click at [385, 163] on input "2843" at bounding box center [382, 163] width 45 height 23
type input "2842"
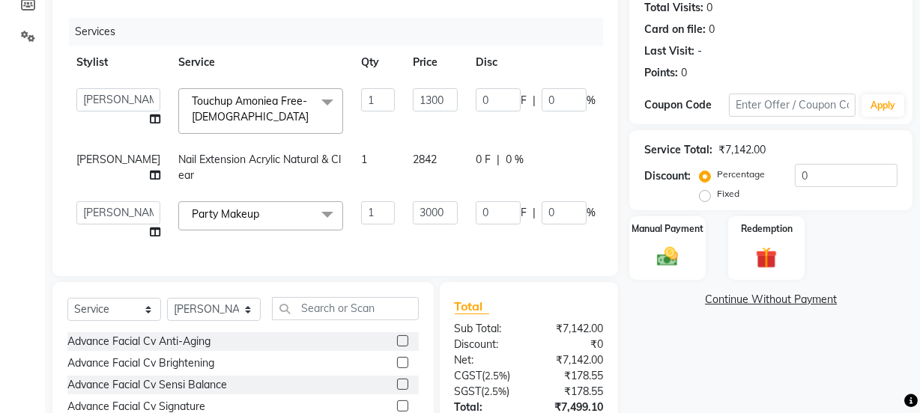
click at [404, 192] on td "2842" at bounding box center [435, 167] width 63 height 49
select select "46661"
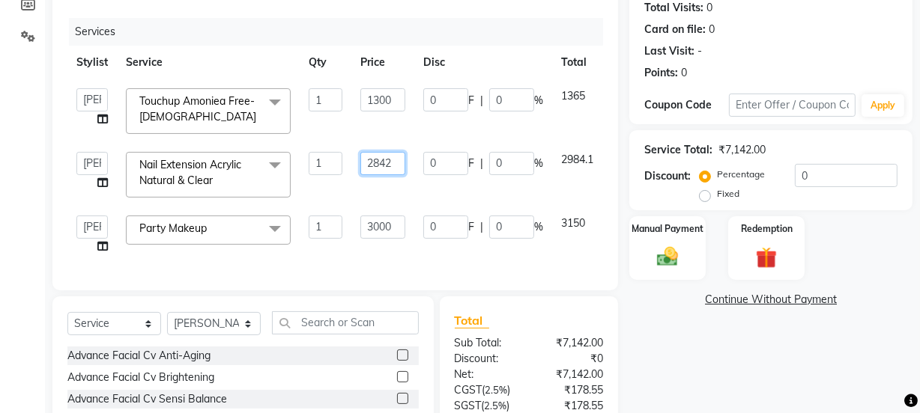
drag, startPoint x: 394, startPoint y: 159, endPoint x: 386, endPoint y: 164, distance: 9.4
click at [386, 164] on input "2842" at bounding box center [382, 163] width 45 height 23
type input "2843"
click at [409, 195] on td "2843" at bounding box center [382, 175] width 63 height 64
select select "46661"
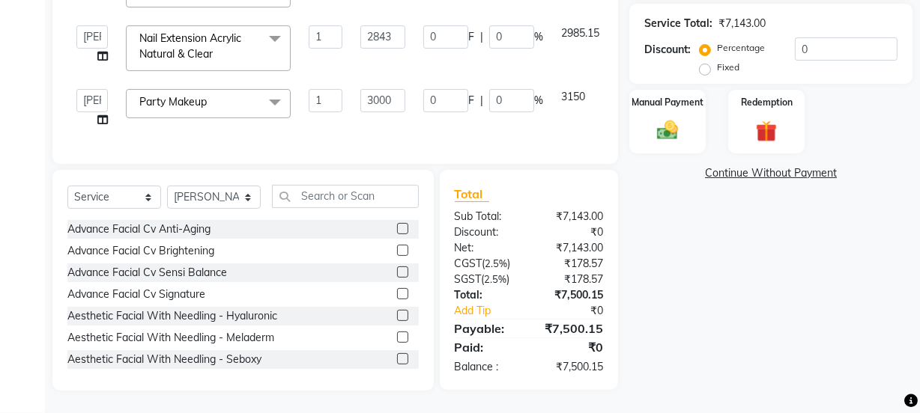
scroll to position [304, 0]
click at [682, 119] on img at bounding box center [667, 130] width 36 height 25
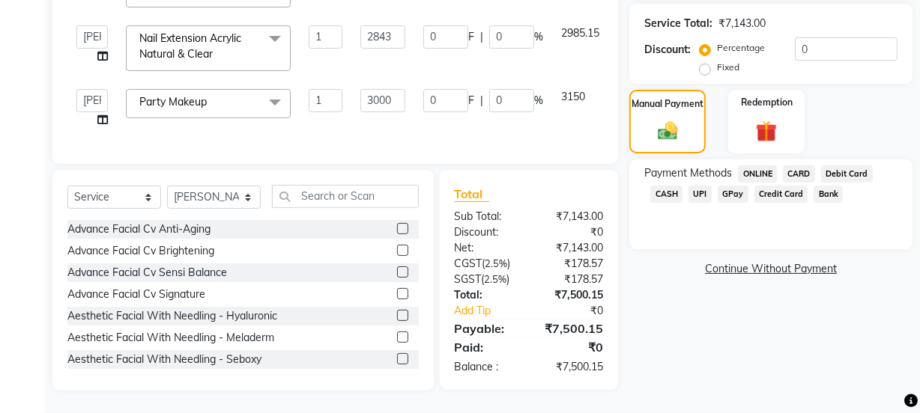
click at [692, 186] on span "UPI" at bounding box center [699, 194] width 23 height 17
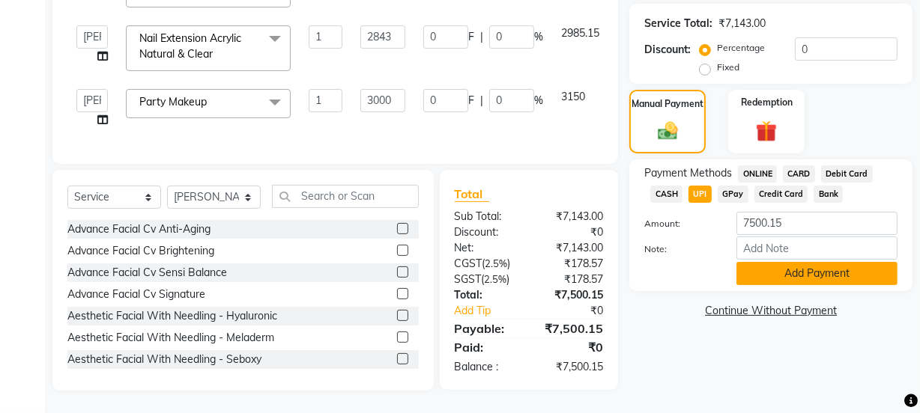
click at [775, 264] on button "Add Payment" at bounding box center [816, 273] width 161 height 23
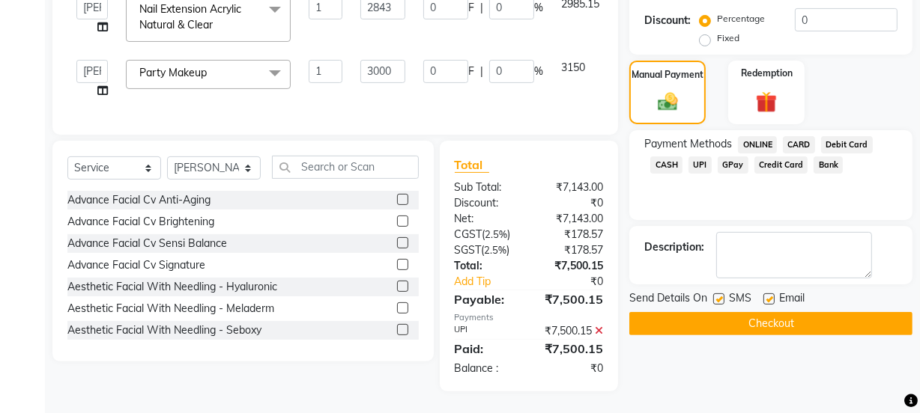
scroll to position [335, 0]
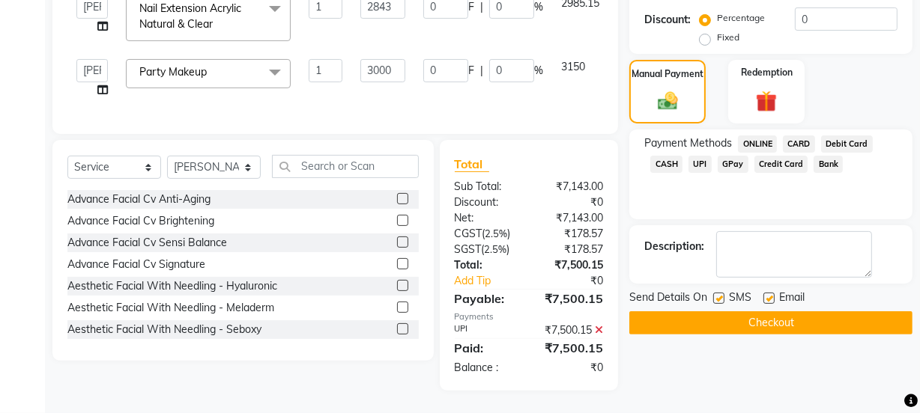
click at [717, 293] on label at bounding box center [718, 298] width 11 height 11
click at [717, 294] on input "checkbox" at bounding box center [718, 299] width 10 height 10
checkbox input "false"
click at [770, 293] on label at bounding box center [768, 298] width 11 height 11
click at [770, 294] on input "checkbox" at bounding box center [768, 299] width 10 height 10
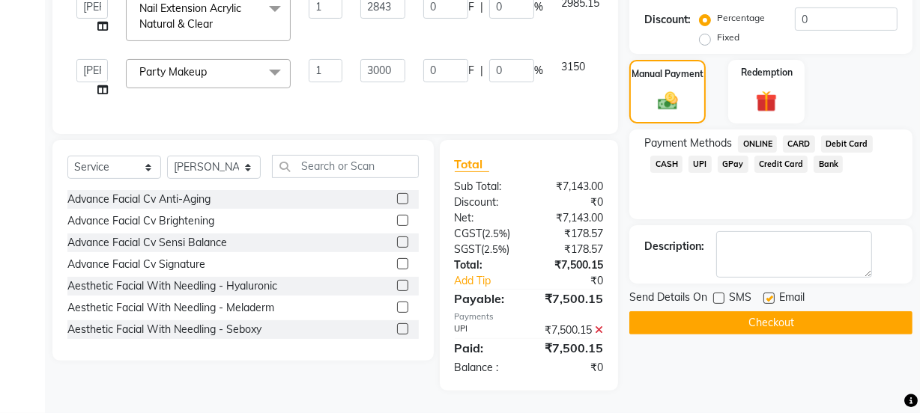
checkbox input "false"
click at [768, 311] on button "Checkout" at bounding box center [770, 322] width 283 height 23
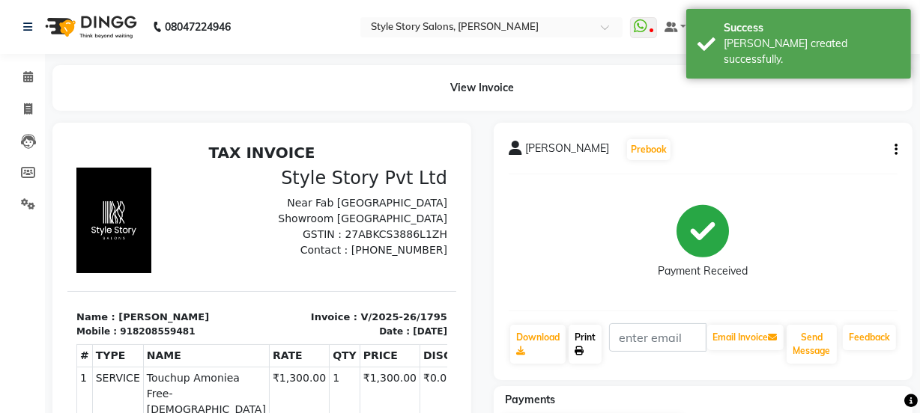
click at [587, 344] on link "Print" at bounding box center [584, 344] width 33 height 39
click at [31, 75] on icon at bounding box center [28, 76] width 10 height 11
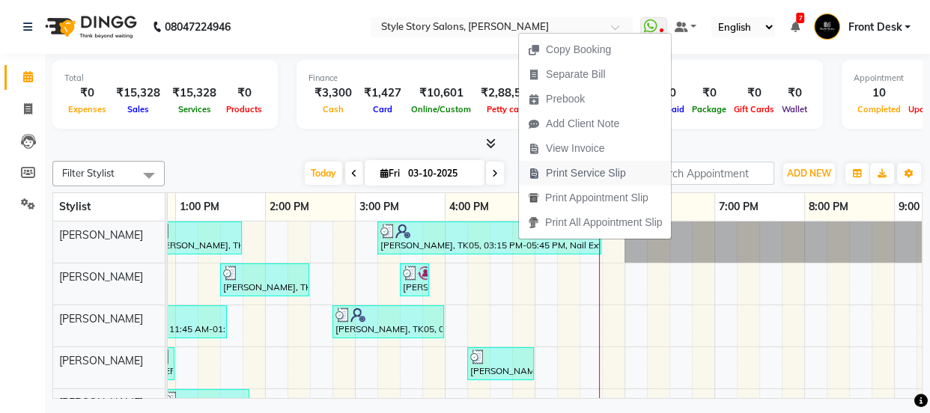
click at [568, 174] on span "Print Service Slip" at bounding box center [586, 173] width 80 height 16
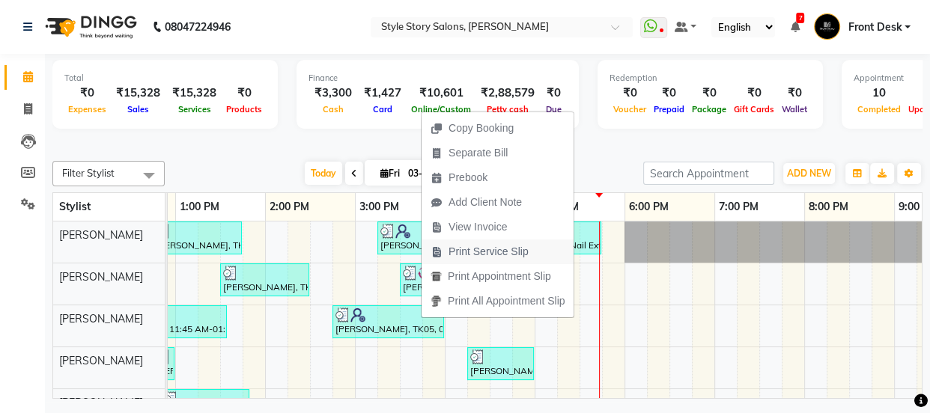
click at [458, 250] on span "Print Service Slip" at bounding box center [489, 252] width 80 height 16
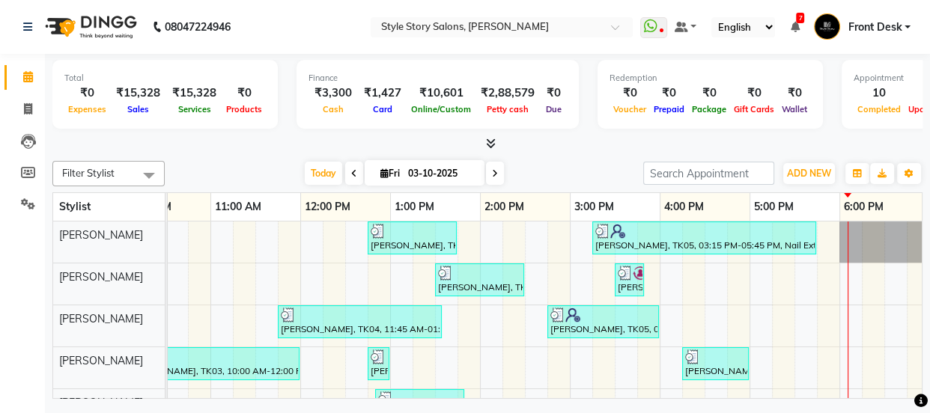
scroll to position [0, 276]
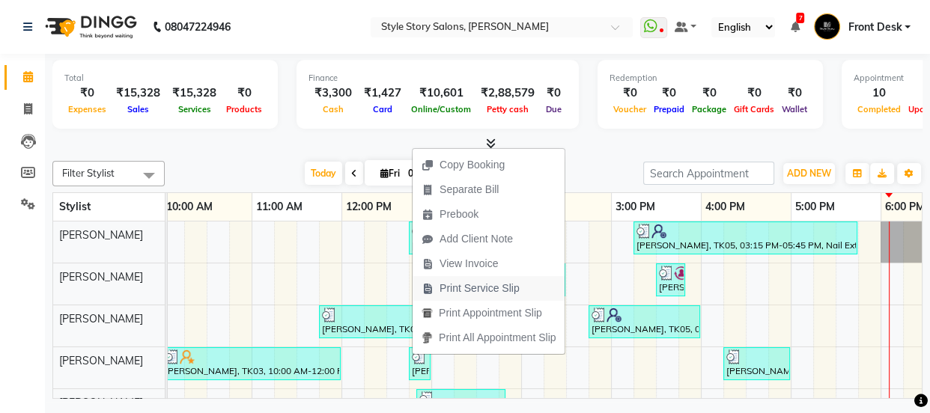
click at [475, 293] on span "Print Service Slip" at bounding box center [480, 289] width 80 height 16
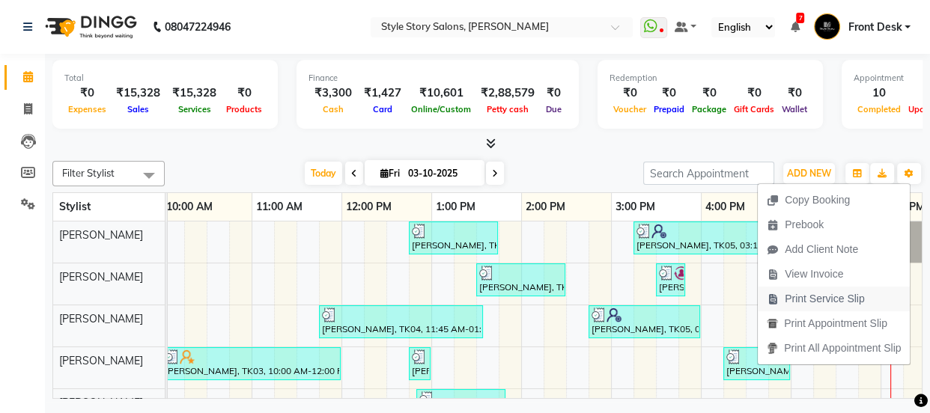
click at [801, 301] on span "Print Service Slip" at bounding box center [825, 299] width 80 height 16
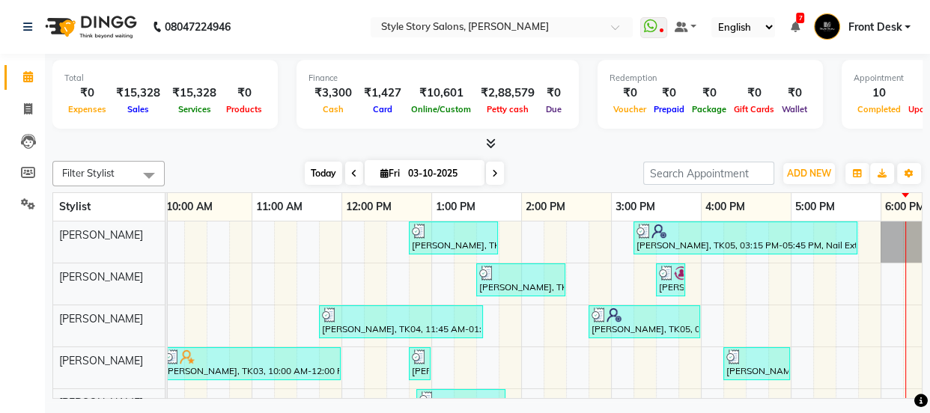
click at [315, 178] on span "Today" at bounding box center [323, 173] width 37 height 23
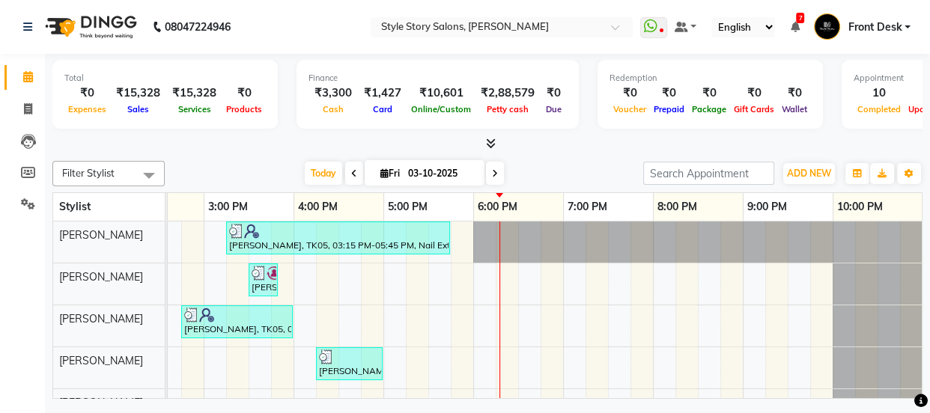
scroll to position [0, 612]
